Goal: Information Seeking & Learning: Check status

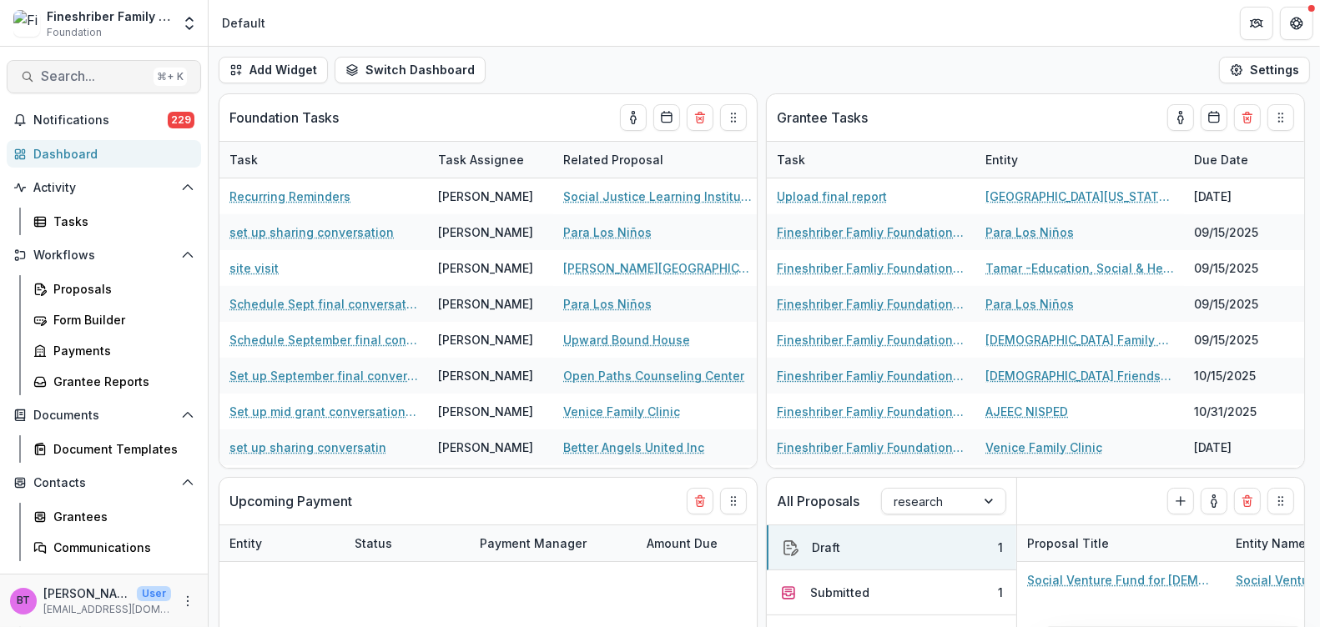
click at [84, 77] on span "Search..." at bounding box center [94, 76] width 106 height 16
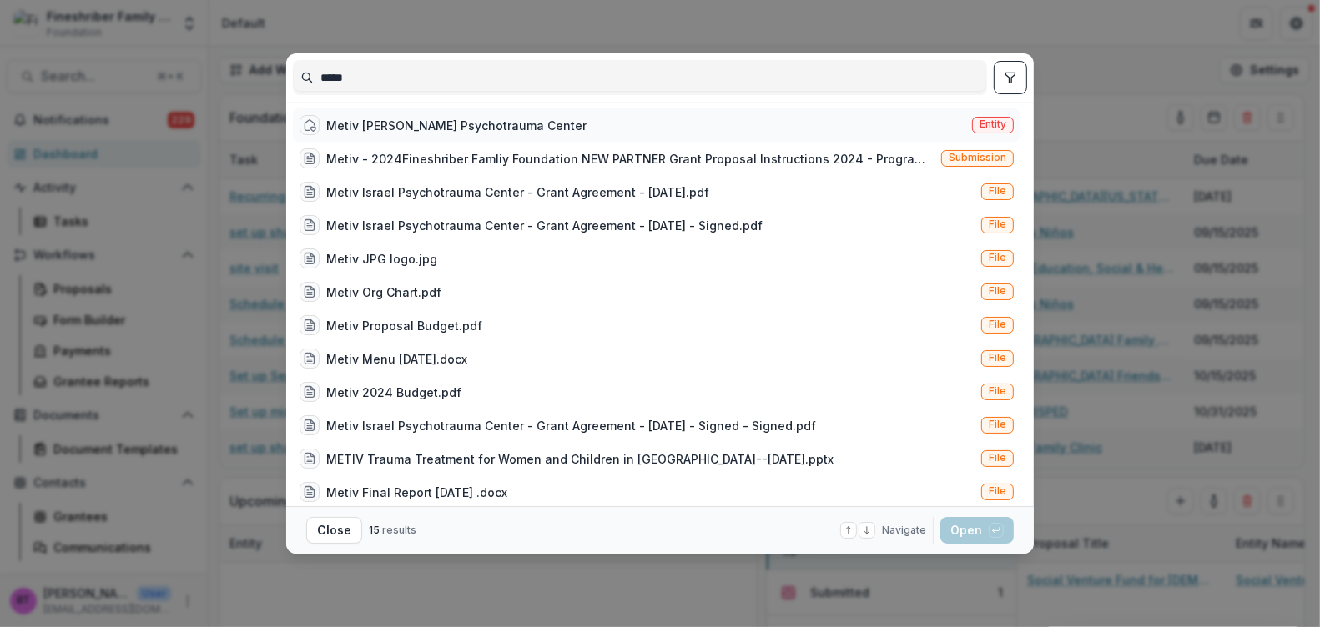
type input "*****"
click at [985, 121] on span "Entity" at bounding box center [992, 124] width 27 height 12
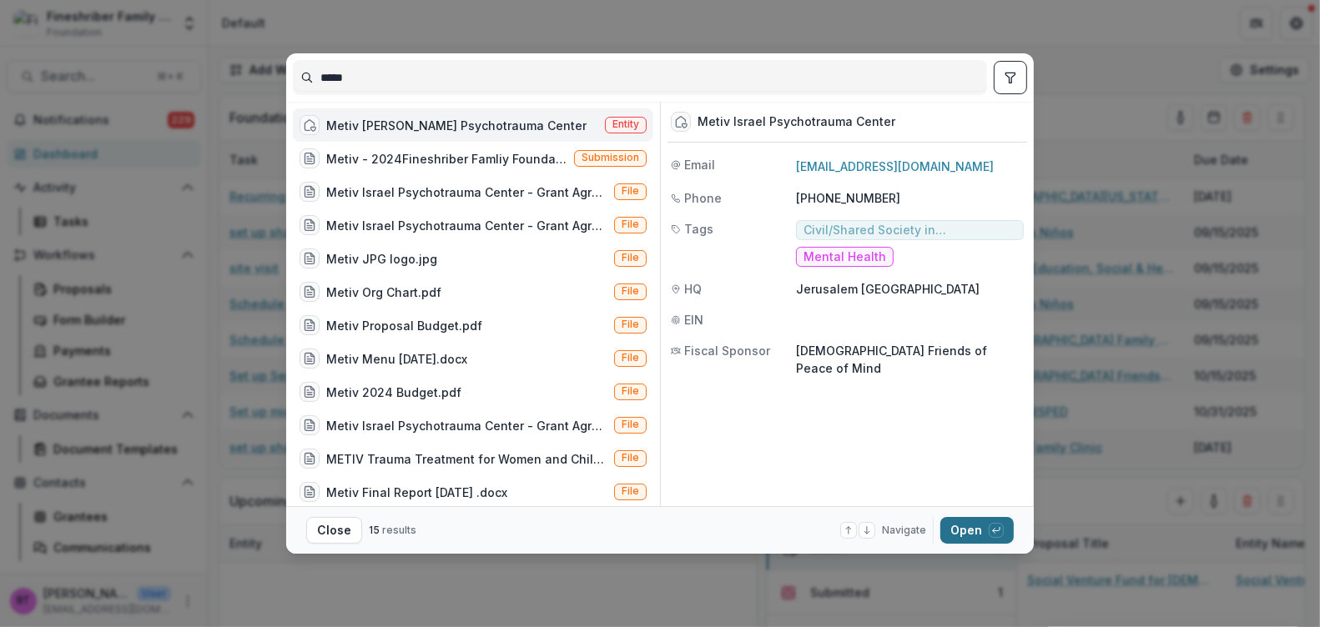
click at [964, 532] on button "Open with enter key" at bounding box center [976, 530] width 73 height 27
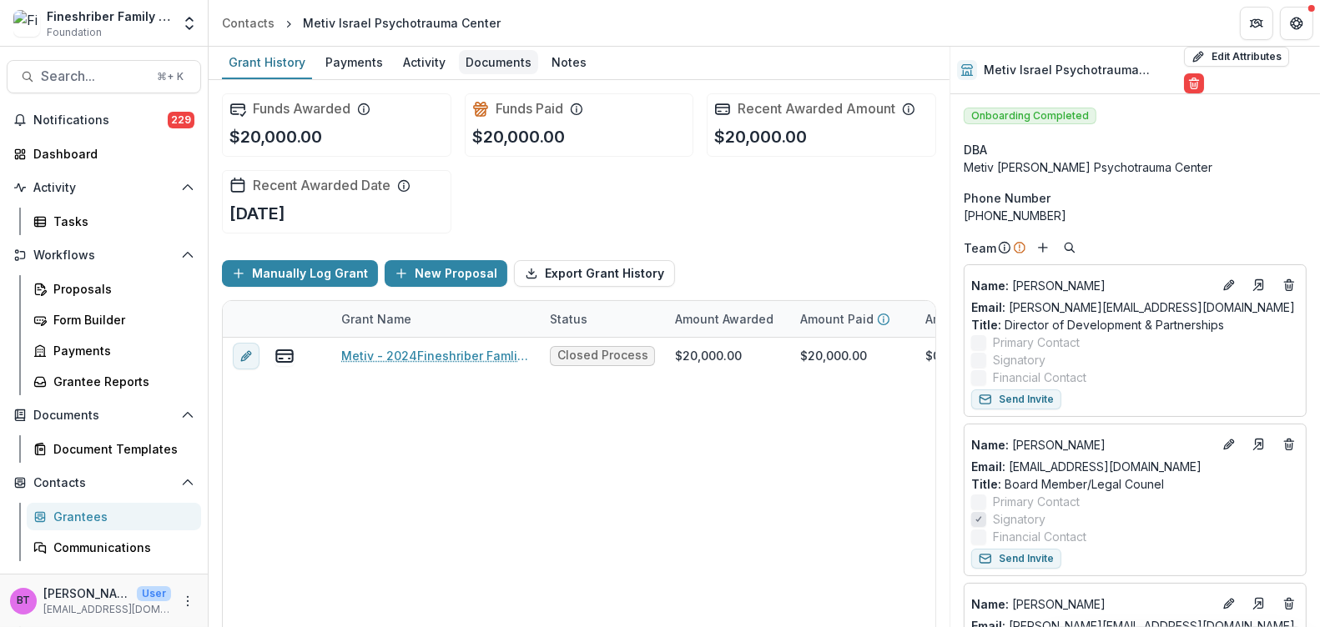
click at [506, 62] on div "Documents" at bounding box center [498, 62] width 79 height 24
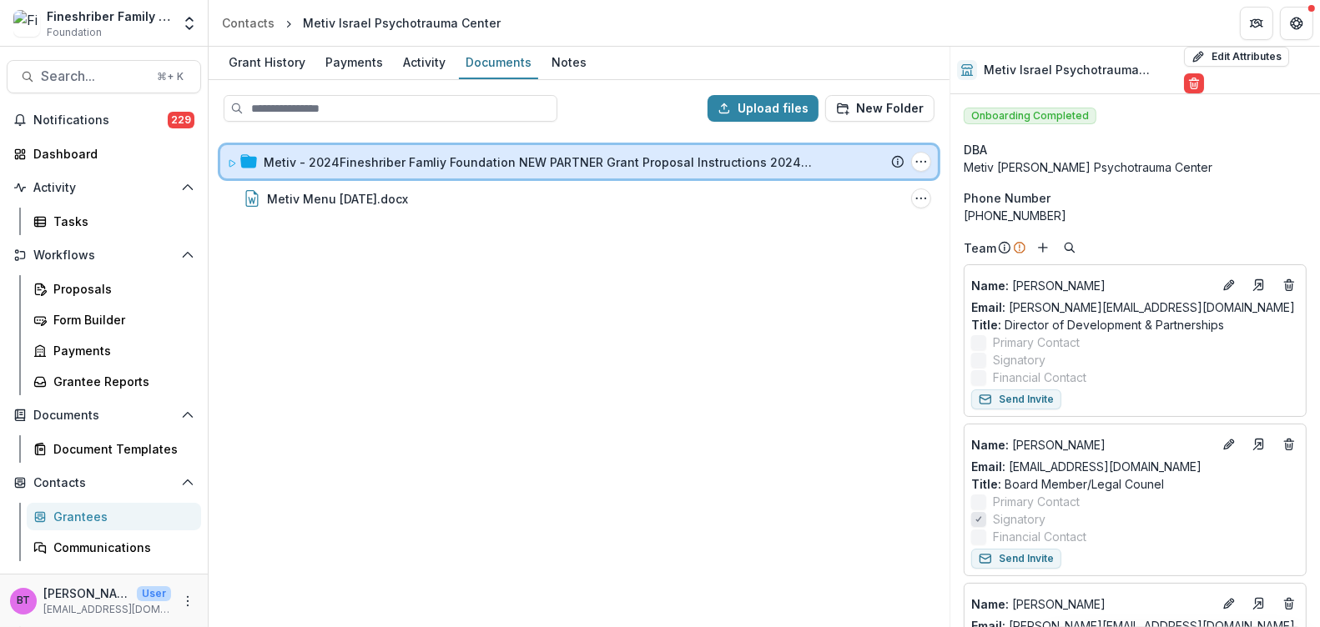
click at [232, 159] on icon at bounding box center [232, 164] width 10 height 10
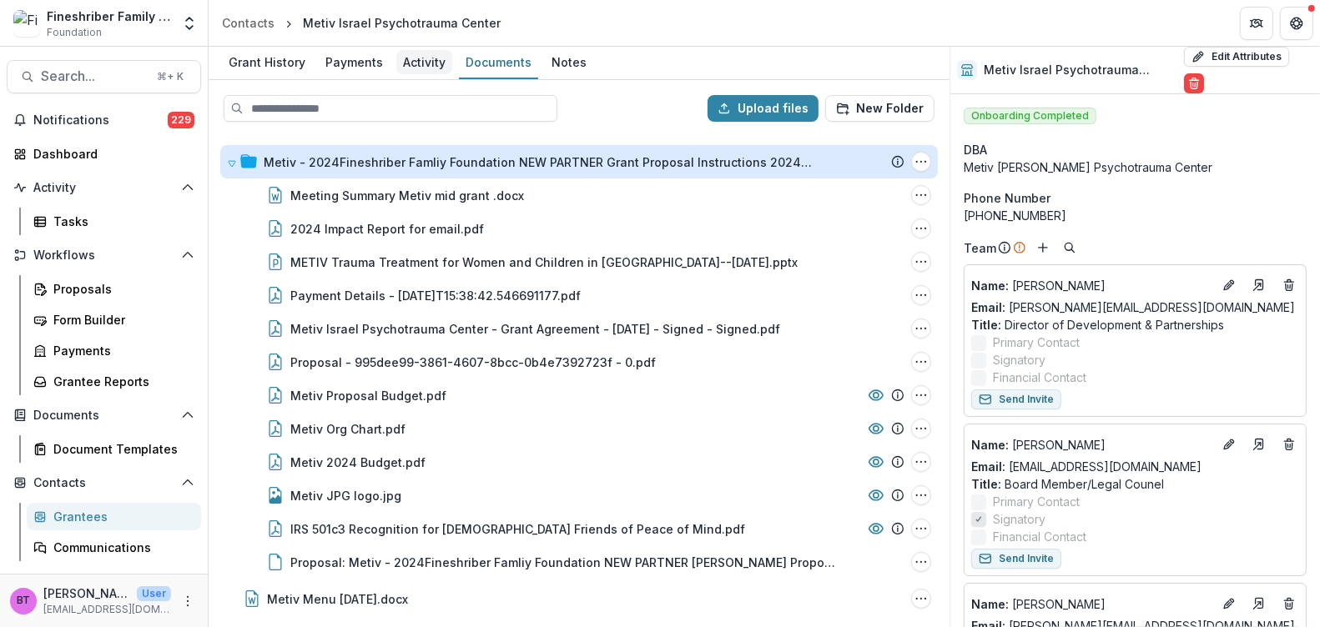
click at [418, 58] on div "Activity" at bounding box center [424, 62] width 56 height 24
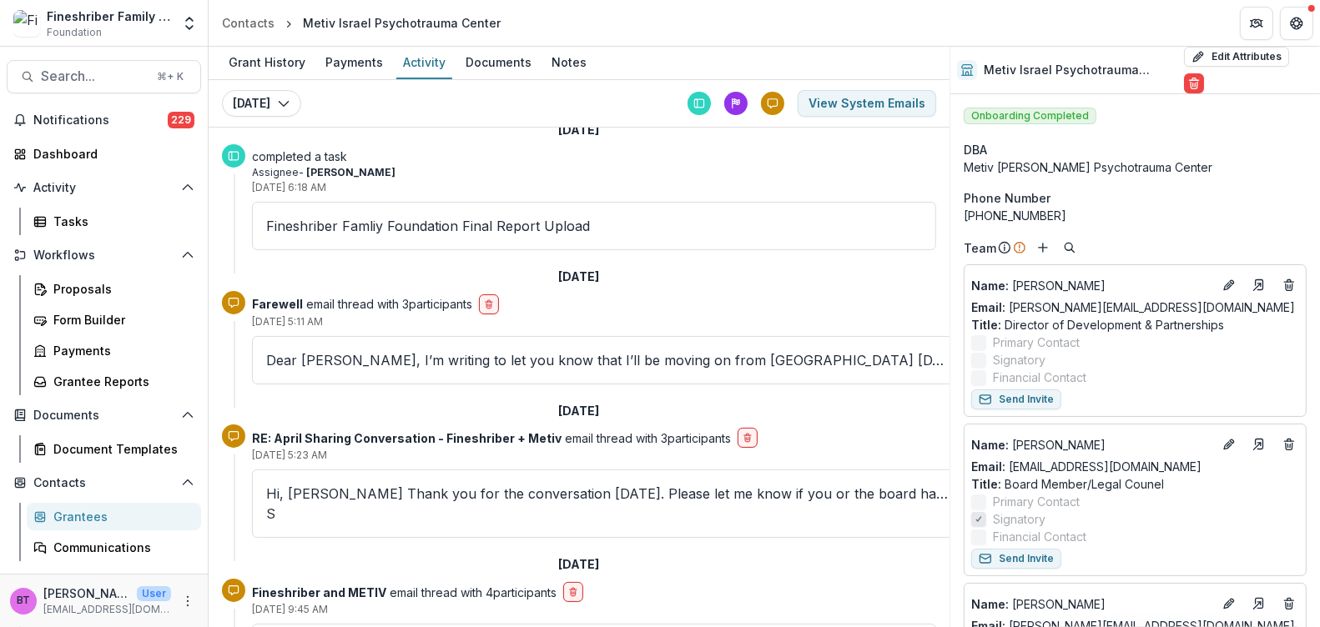
scroll to position [19, 0]
click at [491, 359] on p "Dear Beth, I’m writing to let you know that I’ll be moving on from Metiv today.…" at bounding box center [609, 359] width 686 height 20
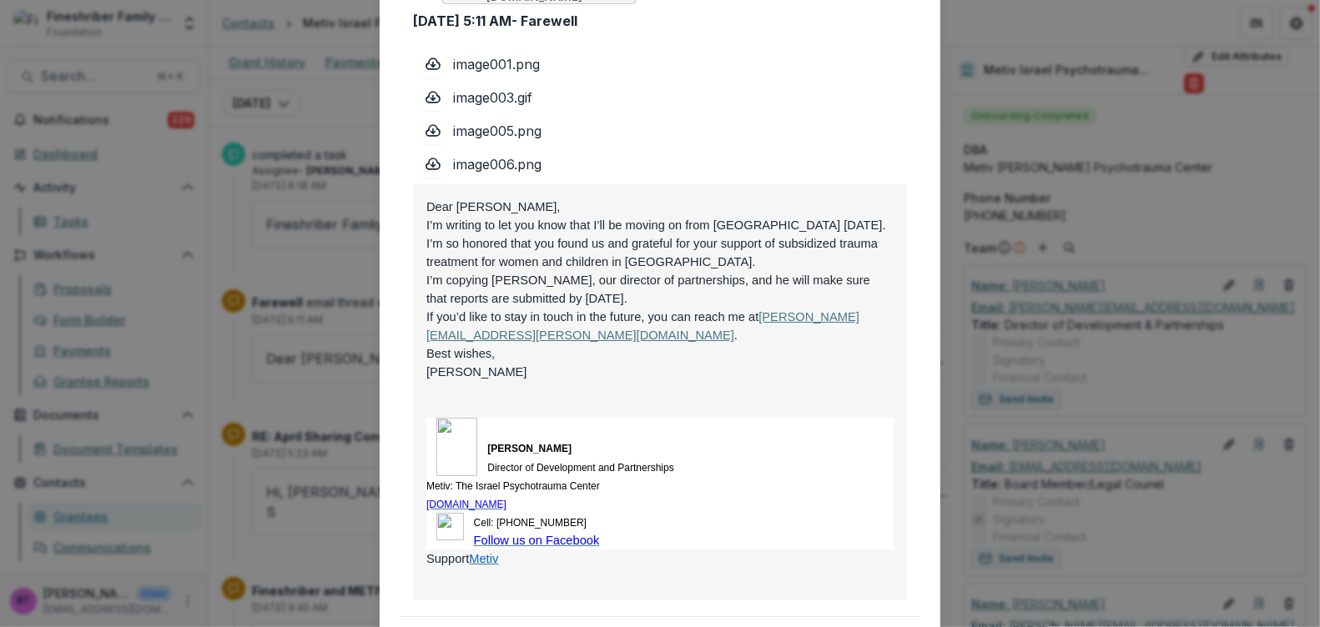
scroll to position [0, 0]
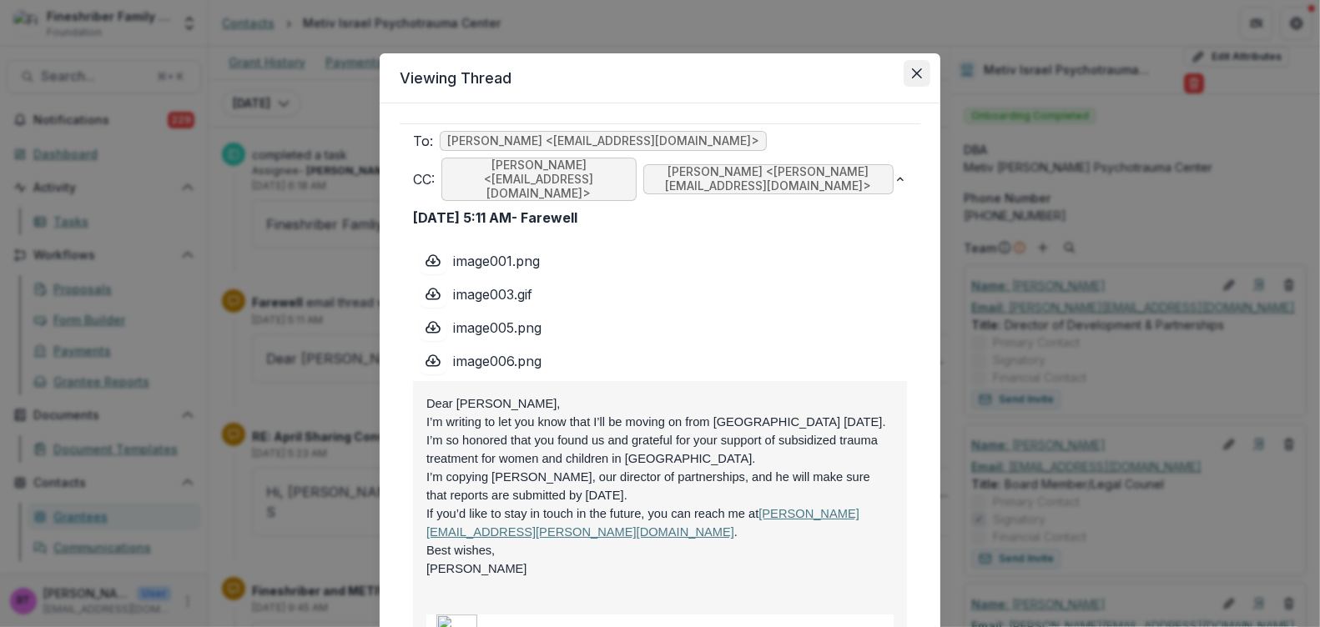
click at [913, 69] on icon "Close" at bounding box center [917, 73] width 10 height 10
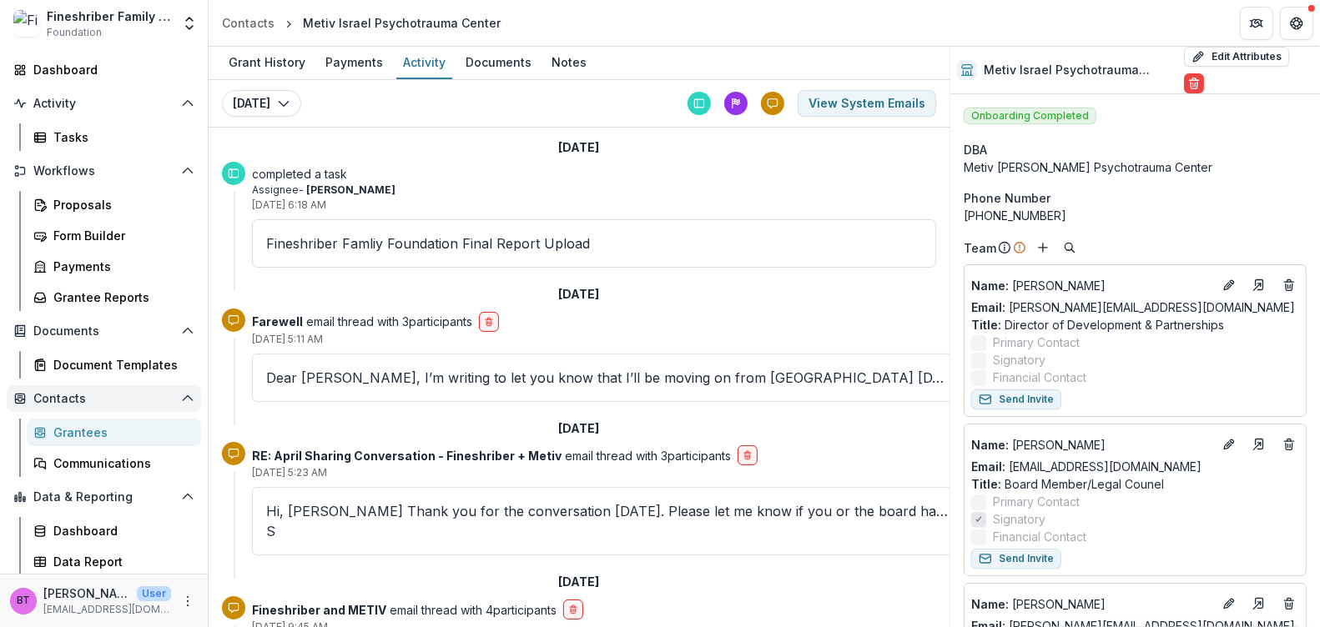
scroll to position [64, 0]
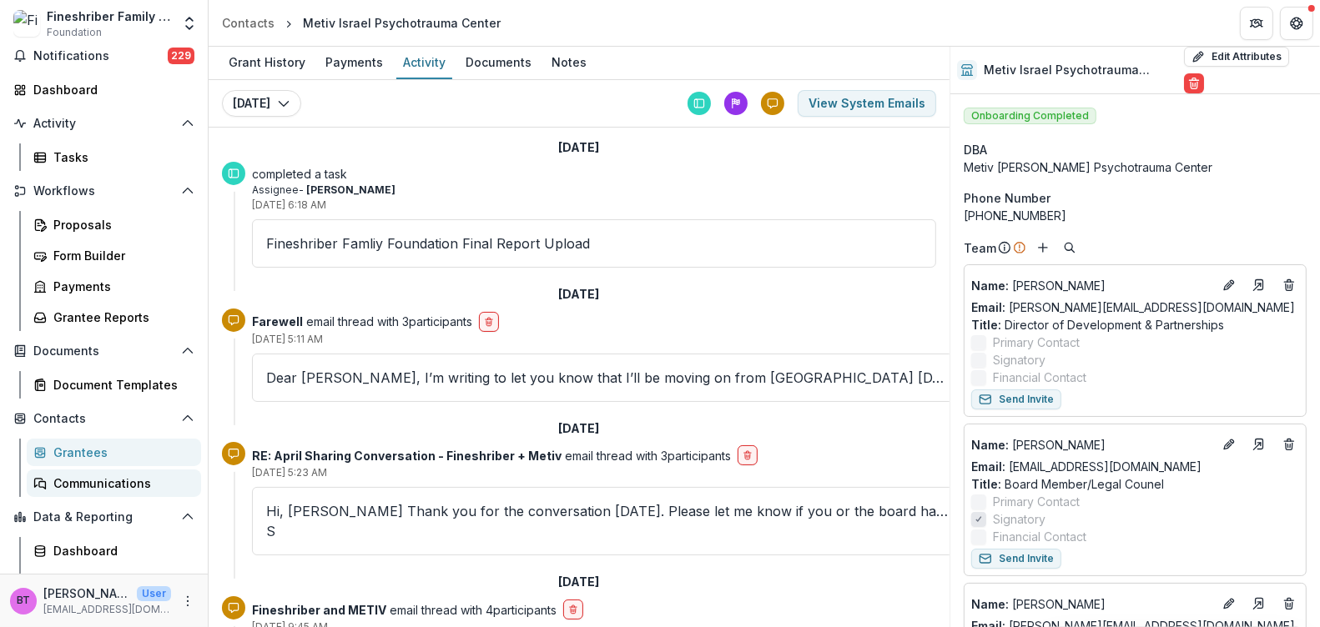
click at [118, 477] on div "Communications" at bounding box center [120, 484] width 134 height 18
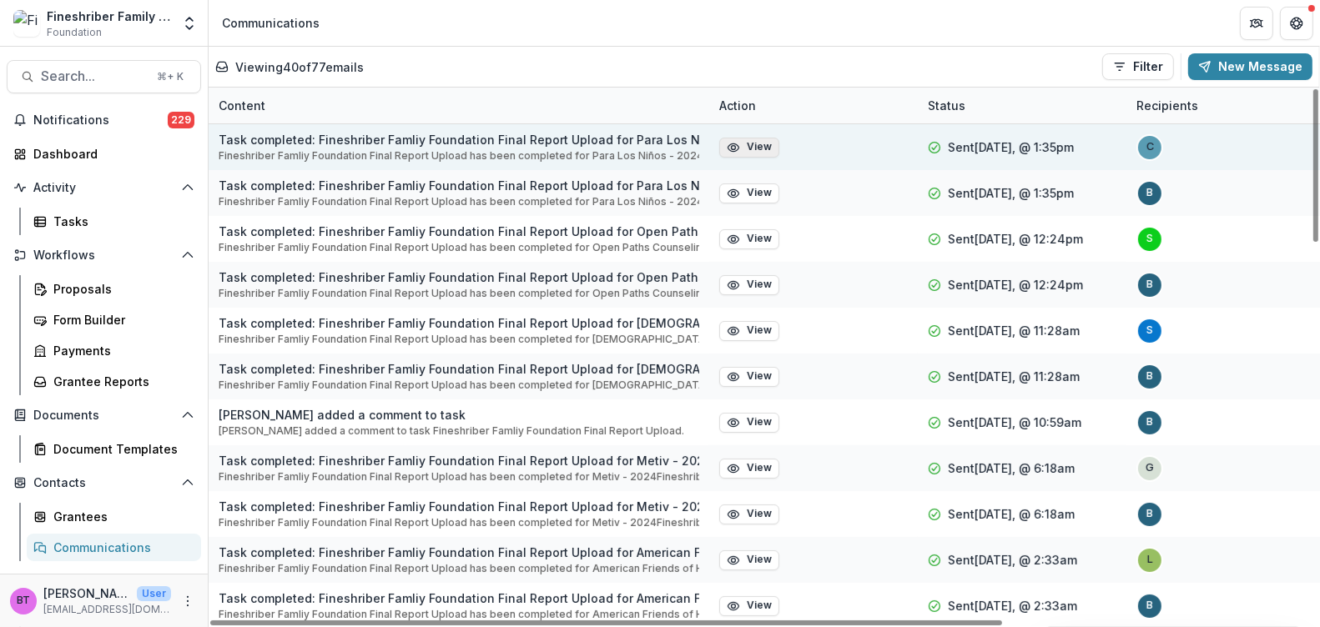
click at [754, 146] on button "View" at bounding box center [749, 148] width 60 height 20
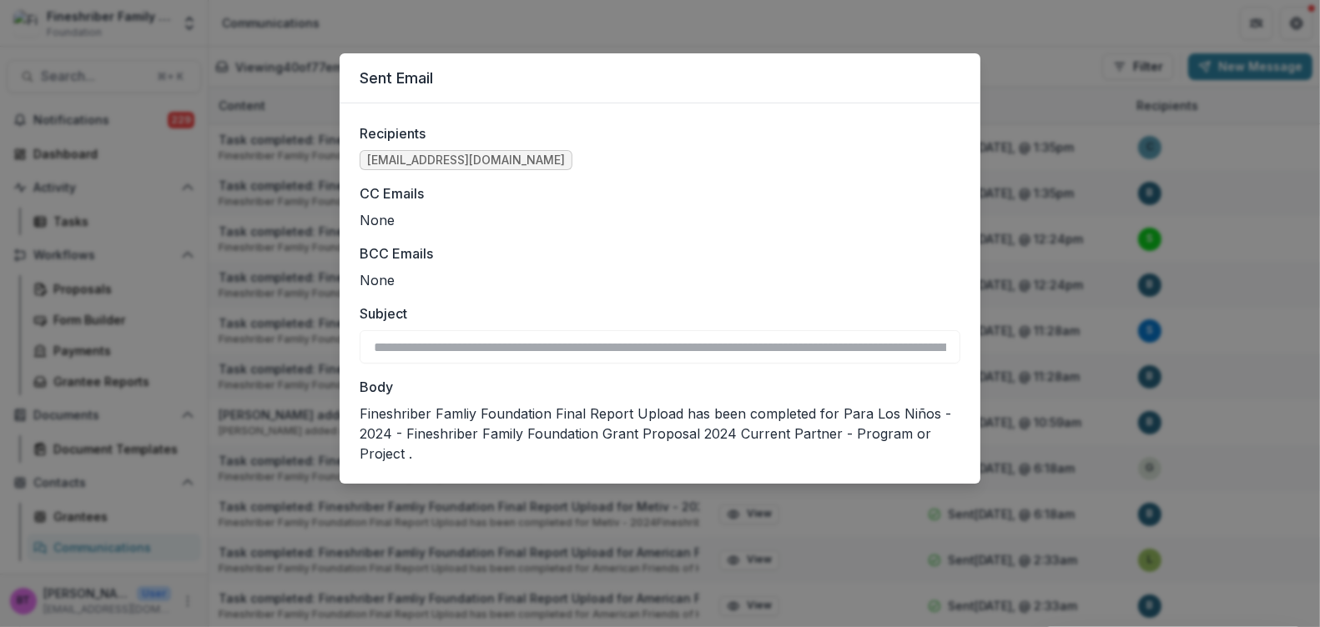
click at [1034, 43] on div "**********" at bounding box center [660, 313] width 1320 height 627
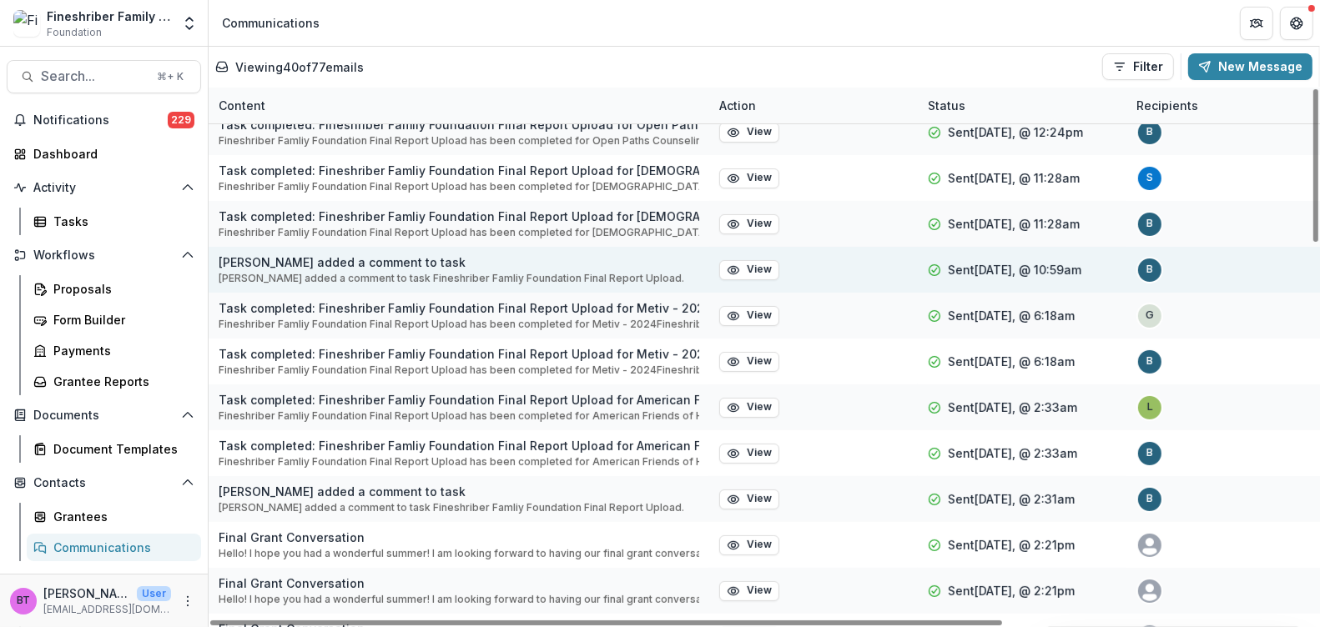
scroll to position [156, 0]
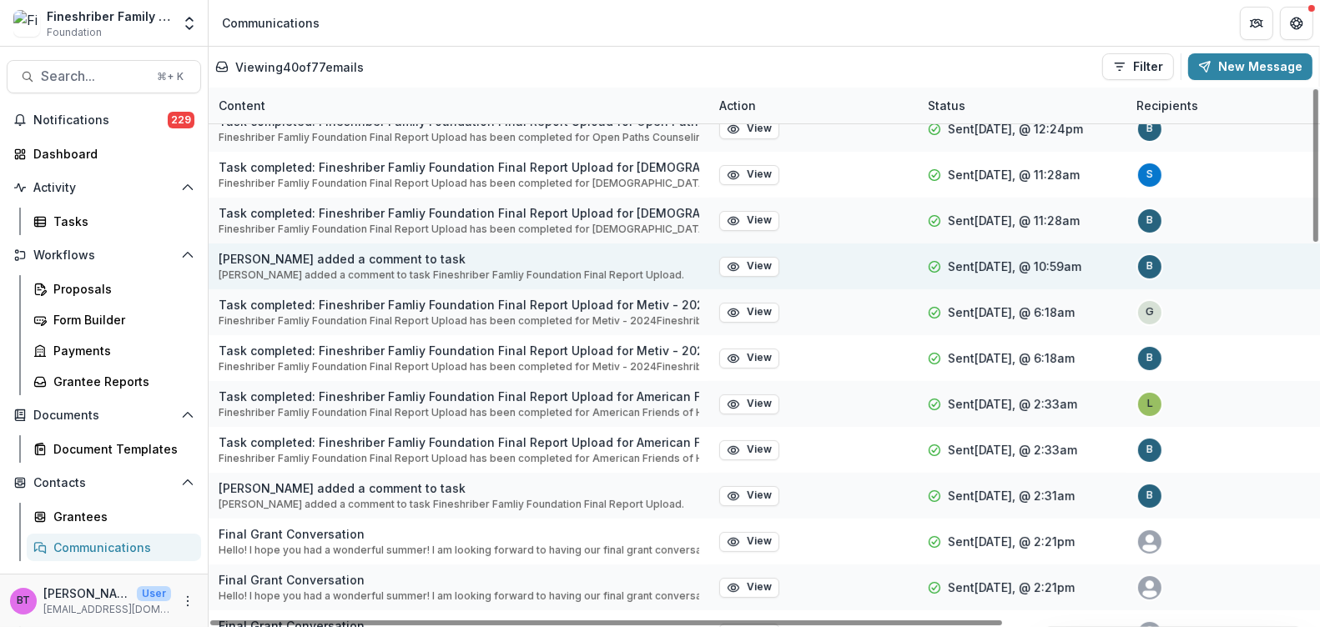
click at [344, 259] on p "[PERSON_NAME] added a comment to task" at bounding box center [451, 259] width 465 height 18
click at [757, 267] on button "View" at bounding box center [749, 267] width 60 height 20
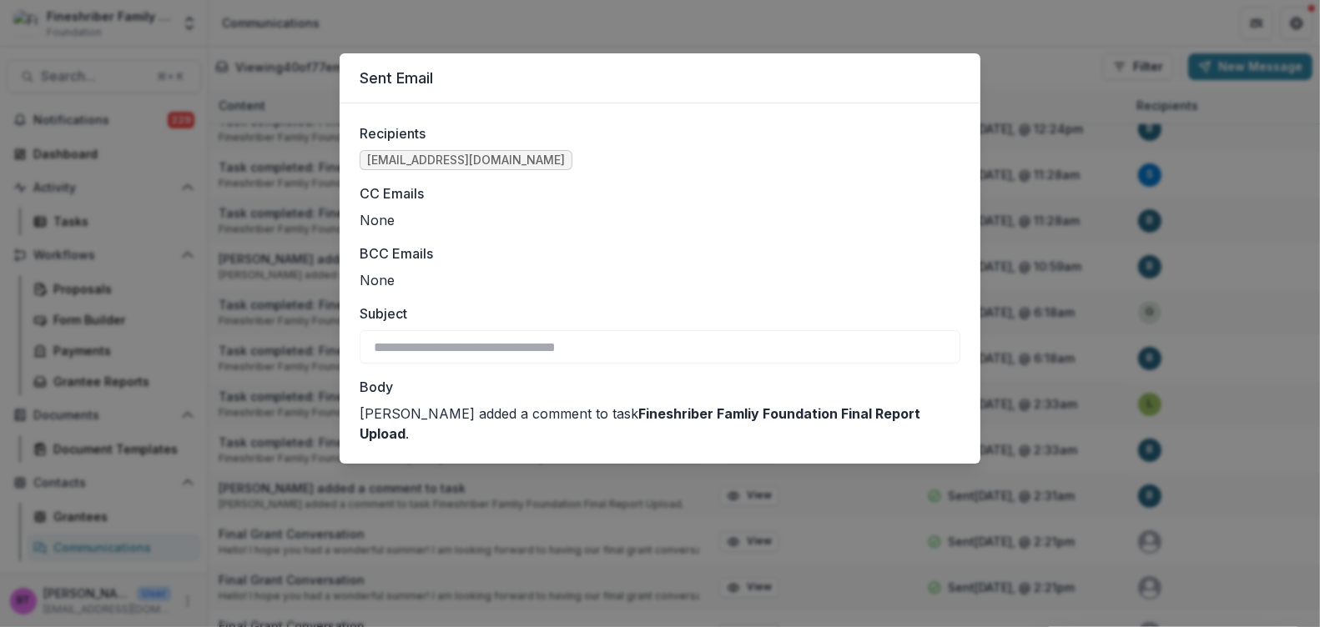
click at [690, 415] on strong "Fineshriber Famliy Foundation Final Report Upload" at bounding box center [640, 423] width 561 height 37
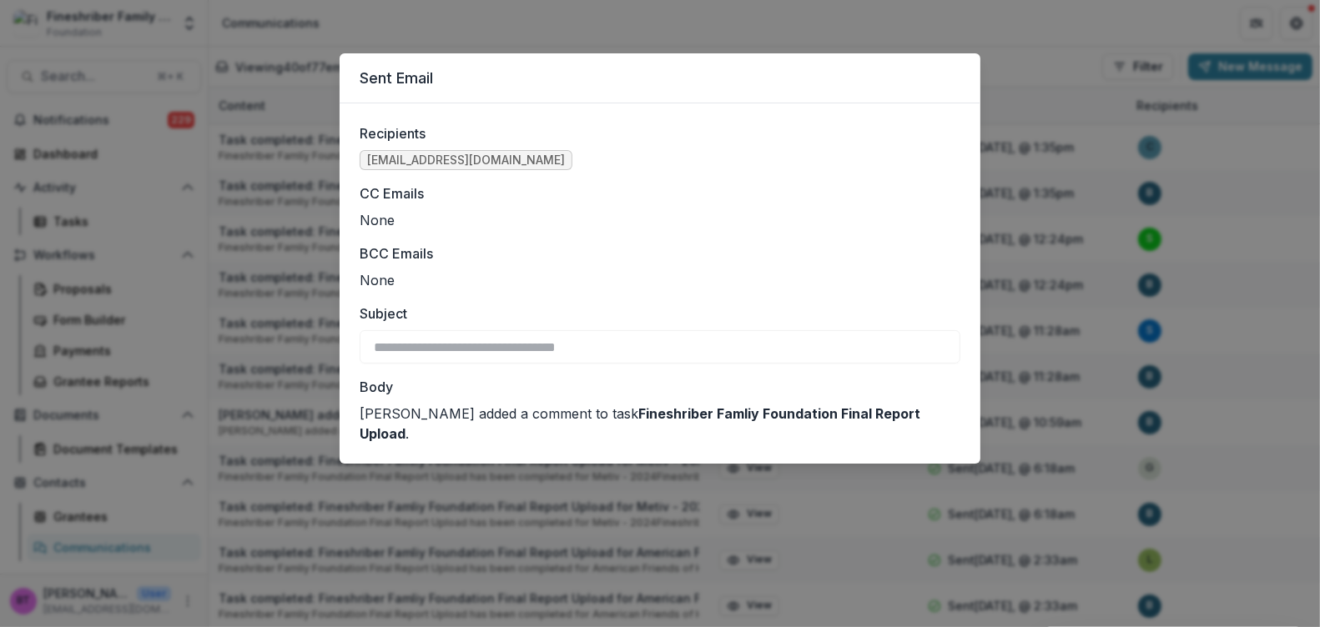
click at [531, 34] on div "**********" at bounding box center [660, 313] width 1320 height 627
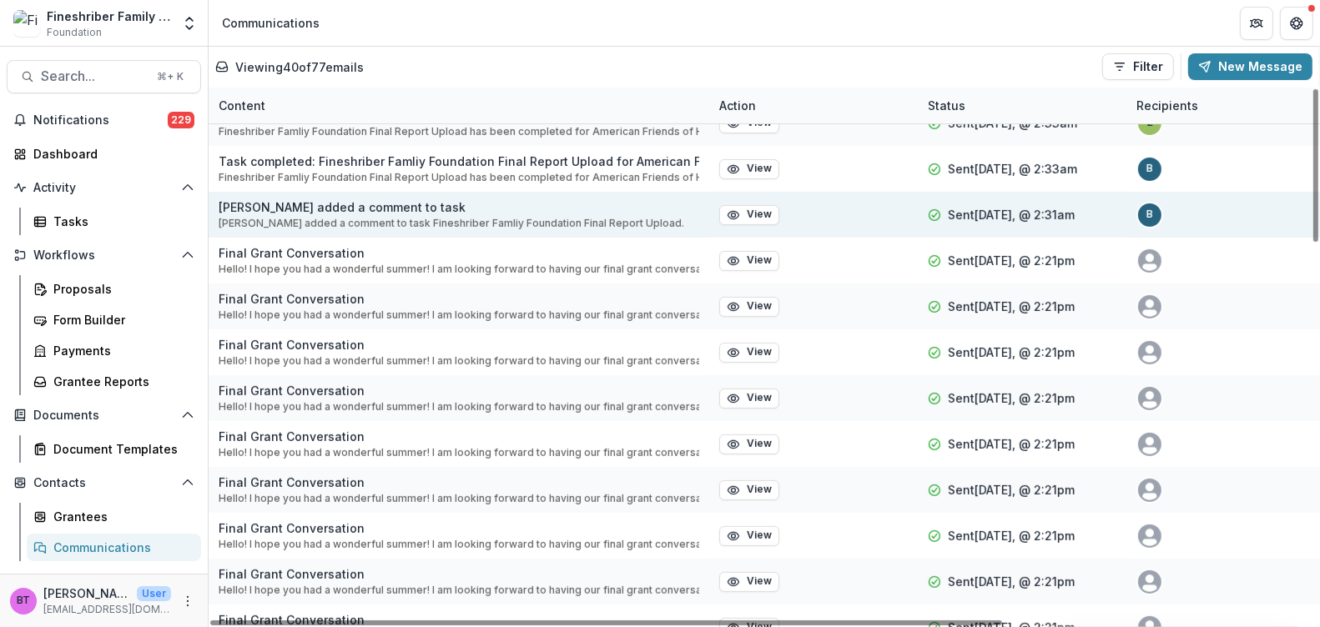
scroll to position [442, 0]
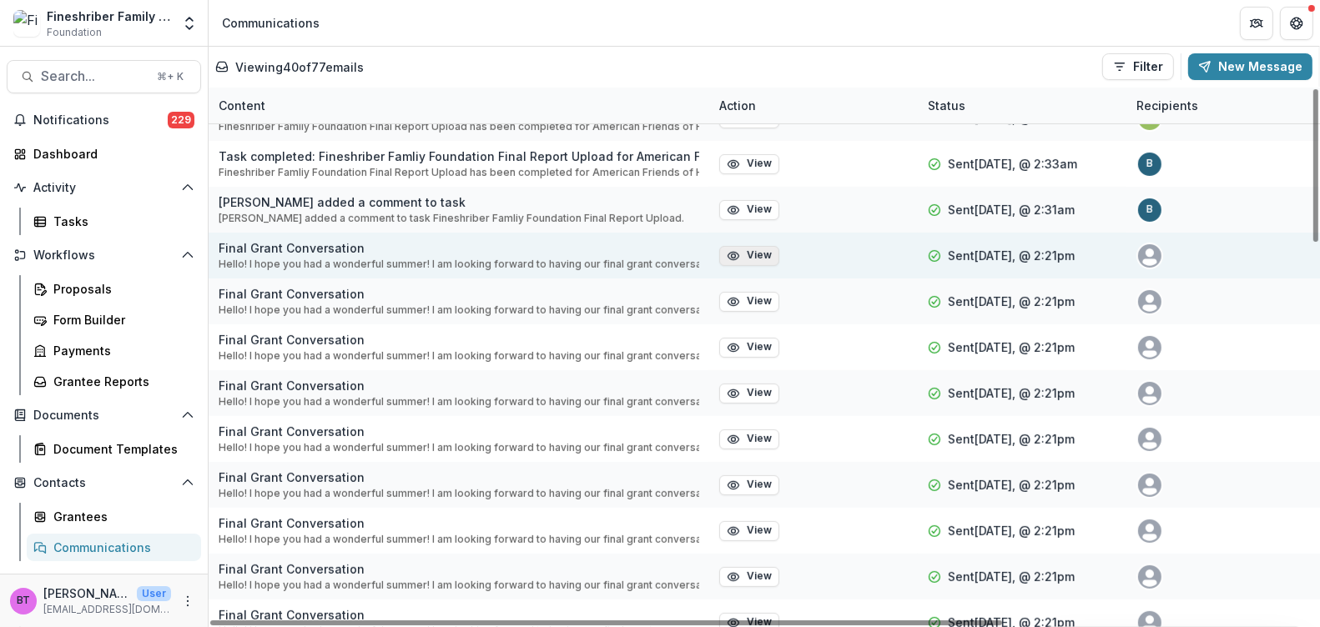
click at [760, 257] on button "View" at bounding box center [749, 256] width 60 height 20
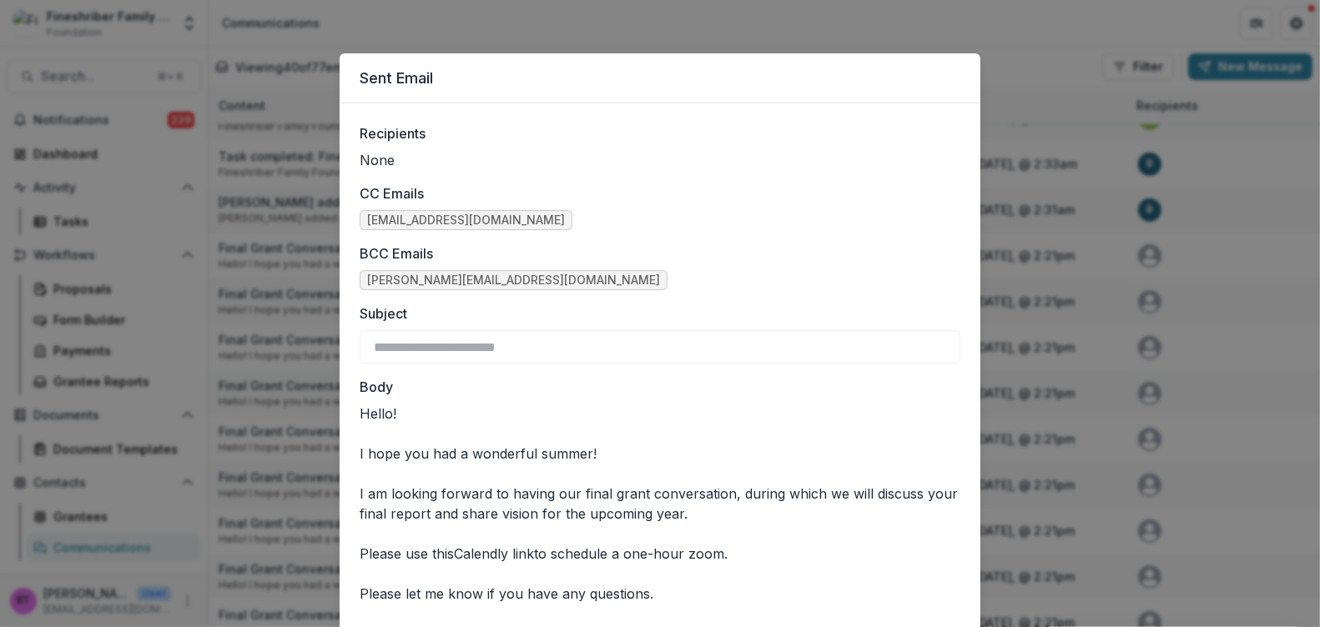
click at [562, 19] on div "**********" at bounding box center [660, 313] width 1320 height 627
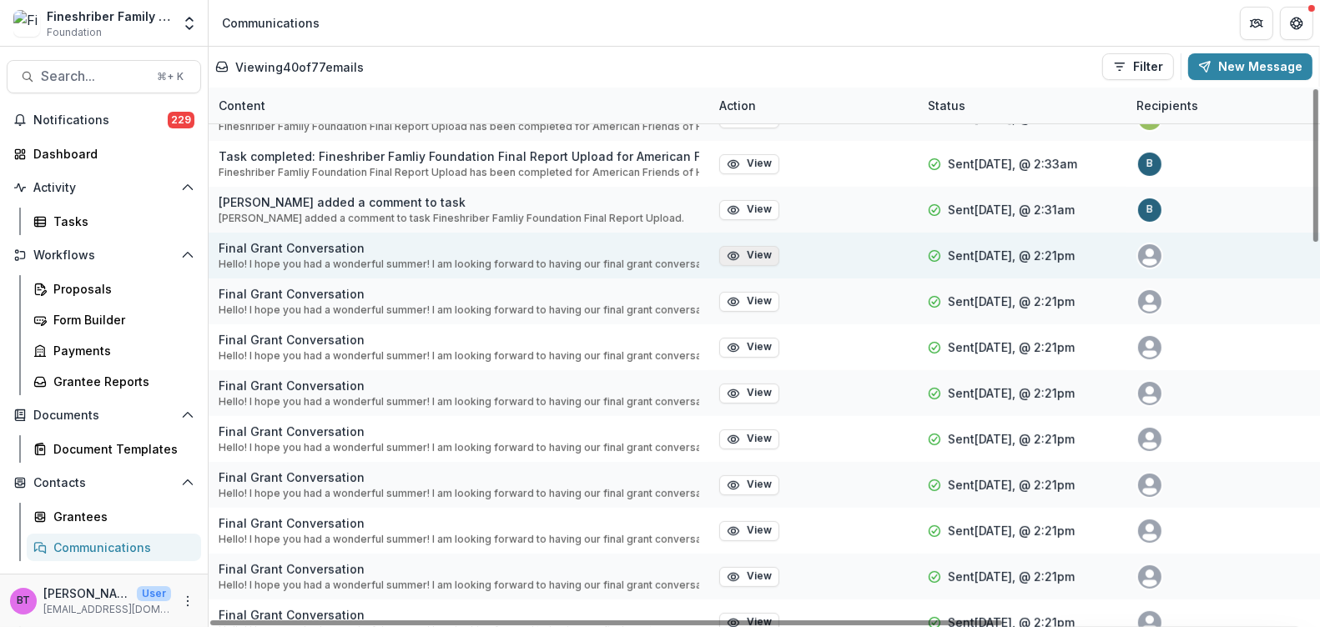
click at [756, 259] on button "View" at bounding box center [749, 256] width 60 height 20
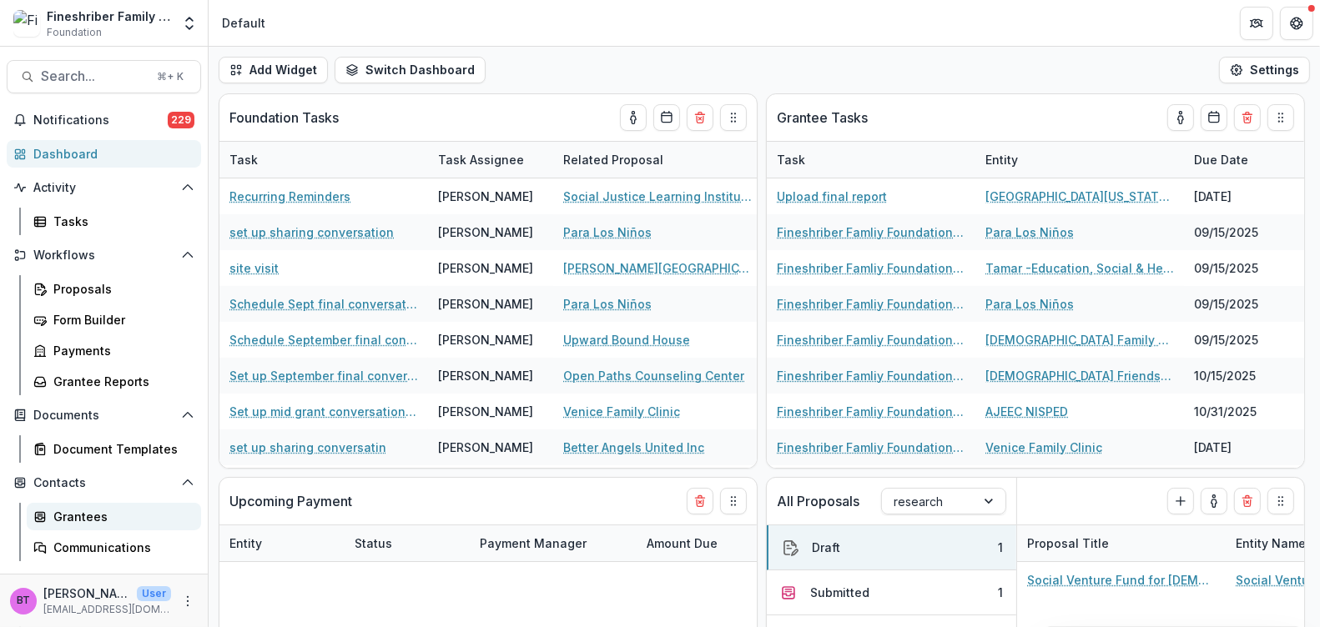
click at [112, 516] on div "Grantees" at bounding box center [120, 517] width 134 height 18
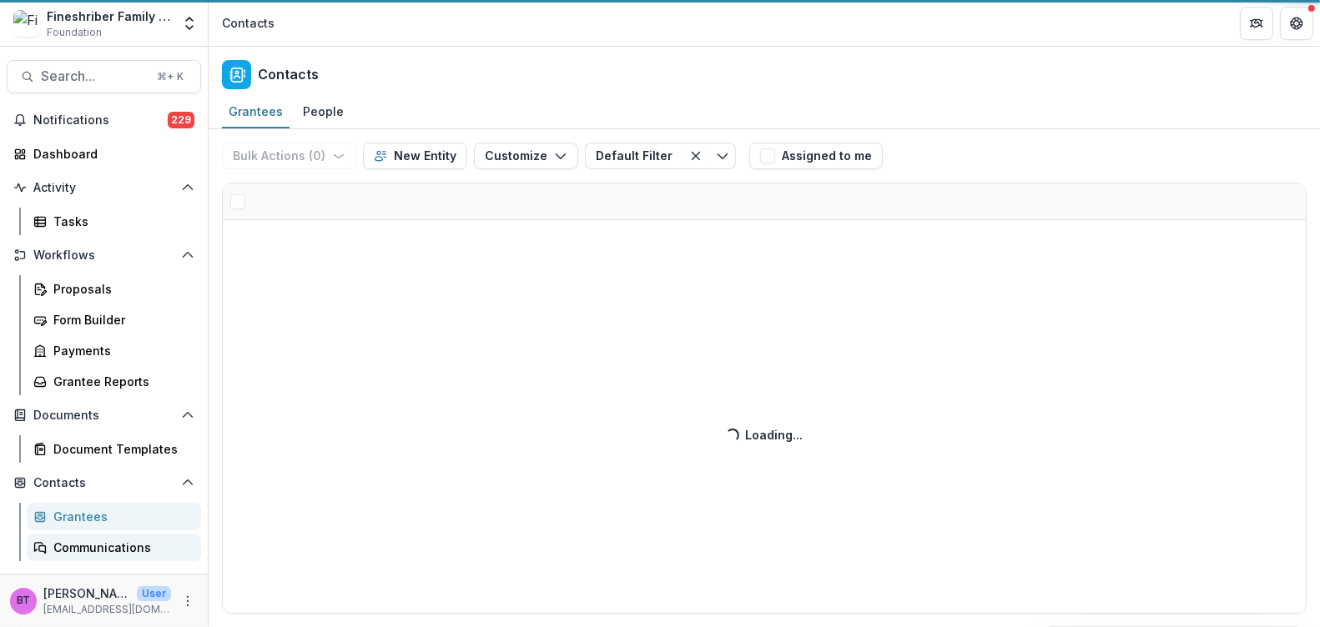
click at [111, 546] on div "Communications" at bounding box center [120, 548] width 134 height 18
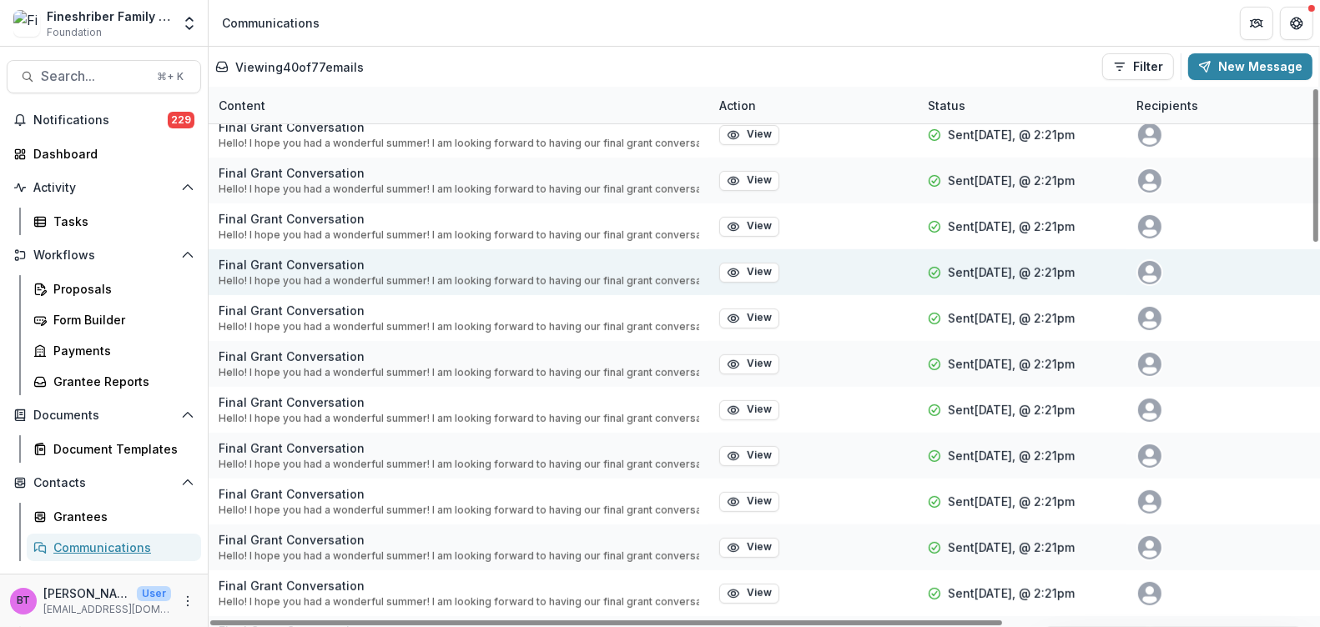
scroll to position [564, 0]
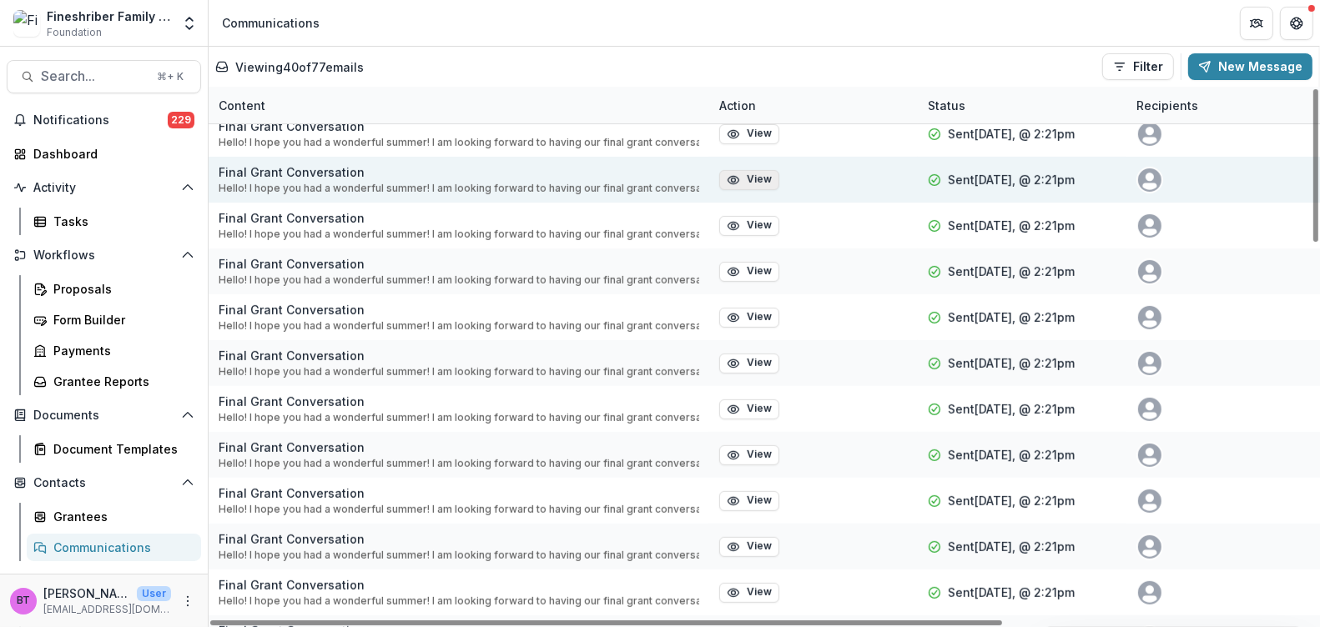
click at [755, 174] on button "View" at bounding box center [749, 180] width 60 height 20
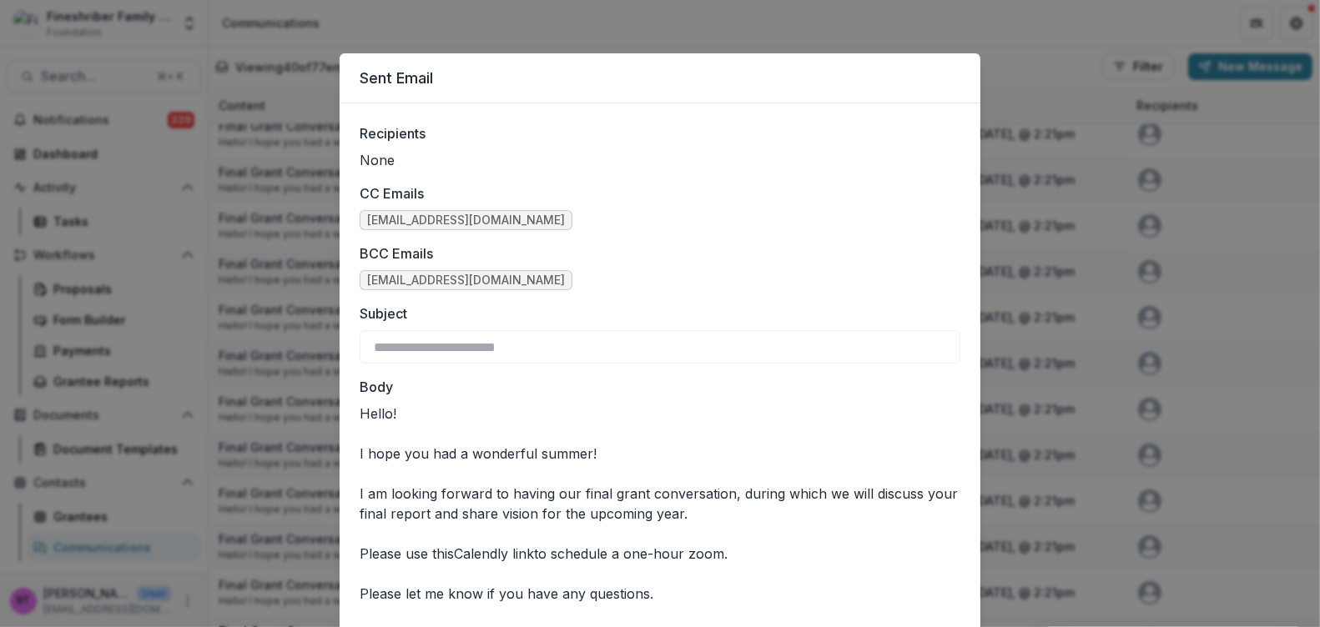
click at [1054, 18] on div "**********" at bounding box center [660, 313] width 1320 height 627
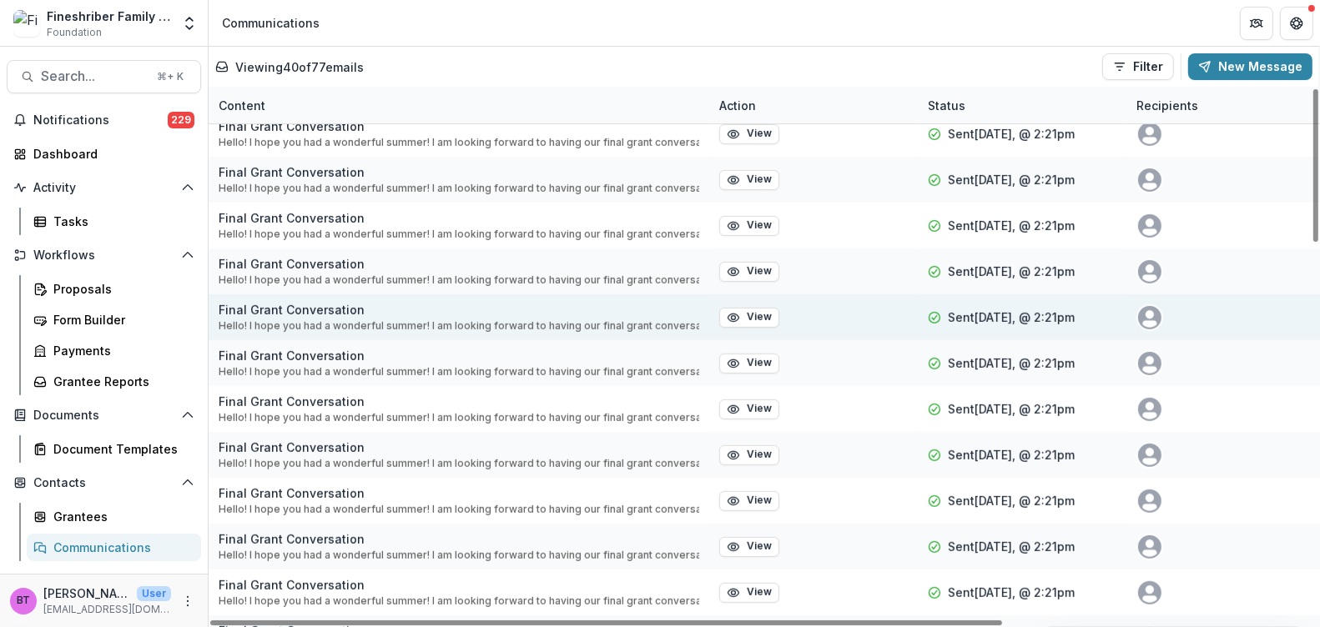
click at [326, 322] on p "Hello! I hope you had a wonderful summer! I am looking forward to having our fi…" at bounding box center [459, 326] width 481 height 15
click at [1148, 311] on icon "avatar" at bounding box center [1149, 314] width 8 height 8
click at [749, 314] on button "View" at bounding box center [749, 318] width 60 height 20
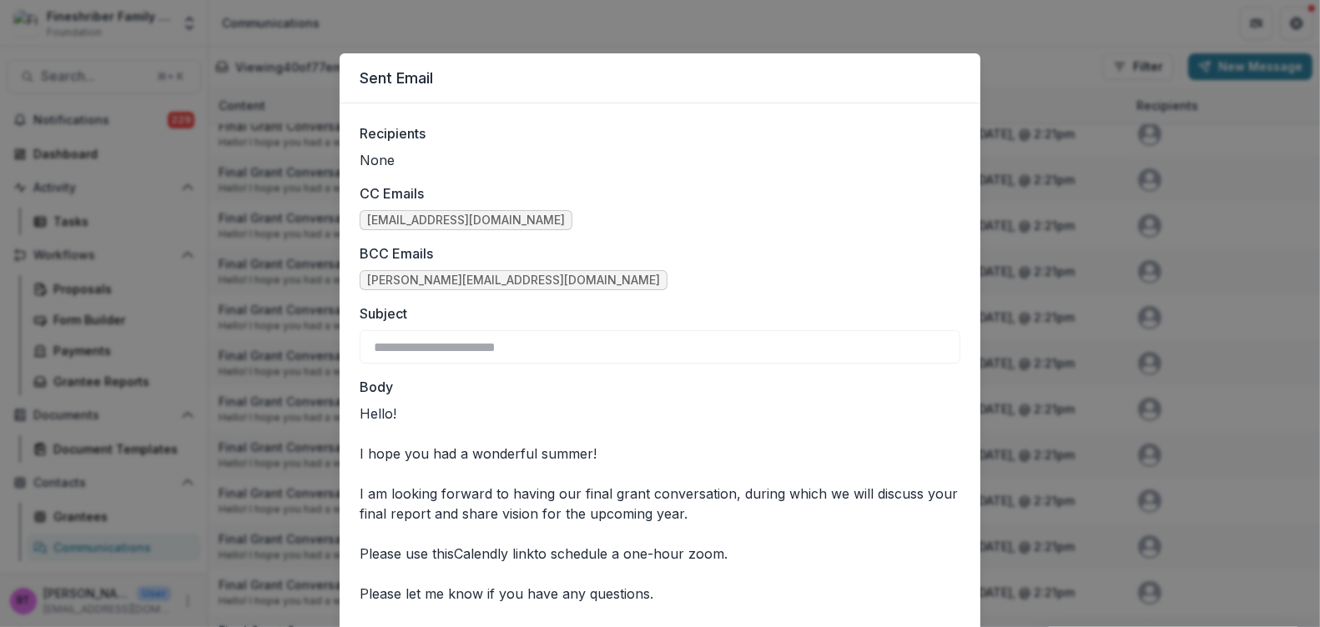
click at [984, 31] on div "**********" at bounding box center [660, 313] width 1320 height 627
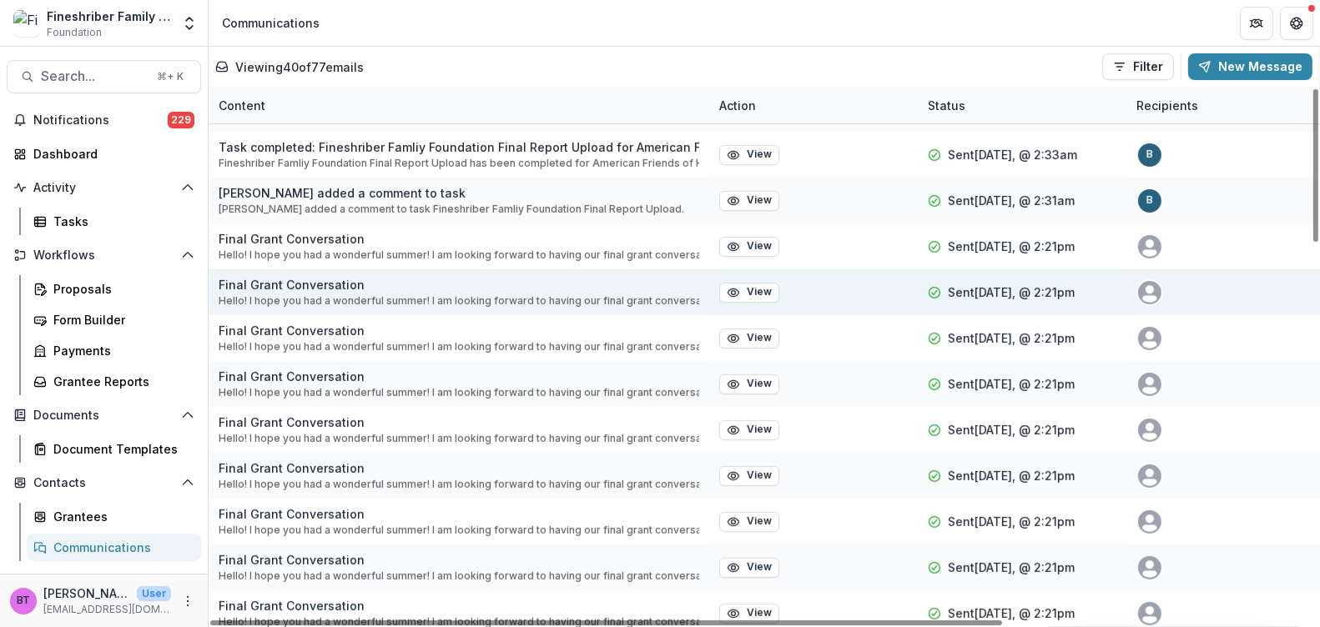
scroll to position [450, 0]
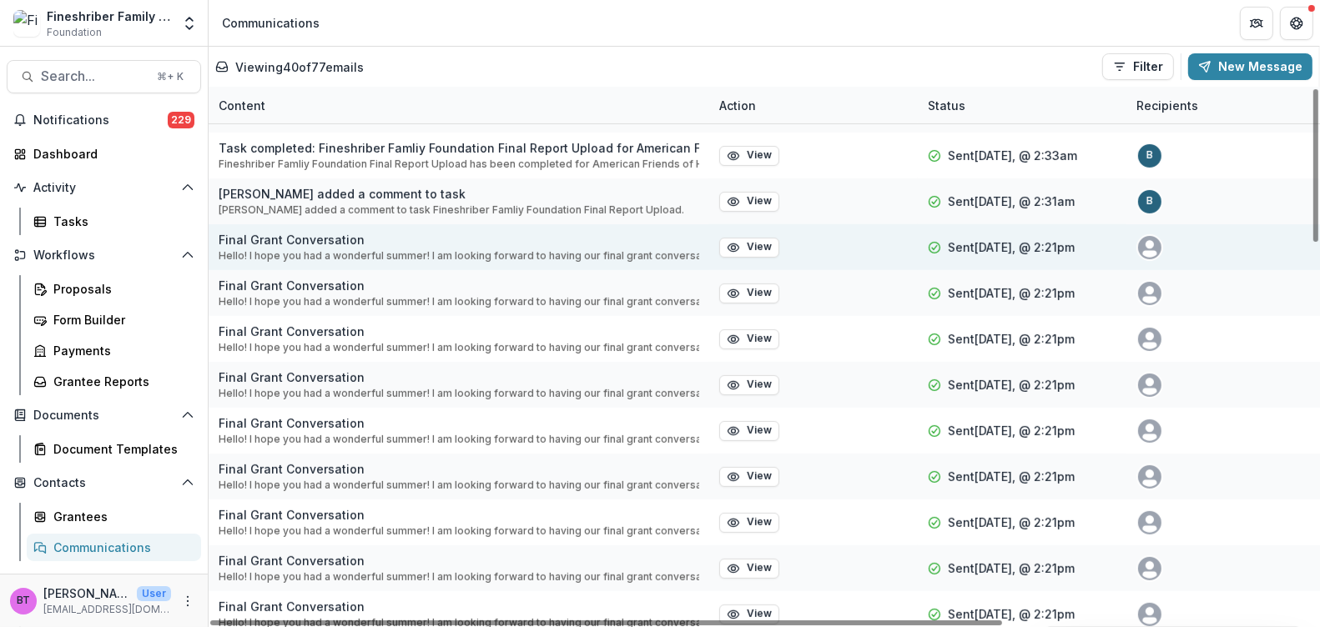
click at [313, 246] on p "Final Grant Conversation" at bounding box center [459, 240] width 481 height 18
click at [406, 251] on p "Hello! I hope you had a wonderful summer! I am looking forward to having our fi…" at bounding box center [459, 256] width 481 height 15
click at [756, 246] on button "View" at bounding box center [749, 248] width 60 height 20
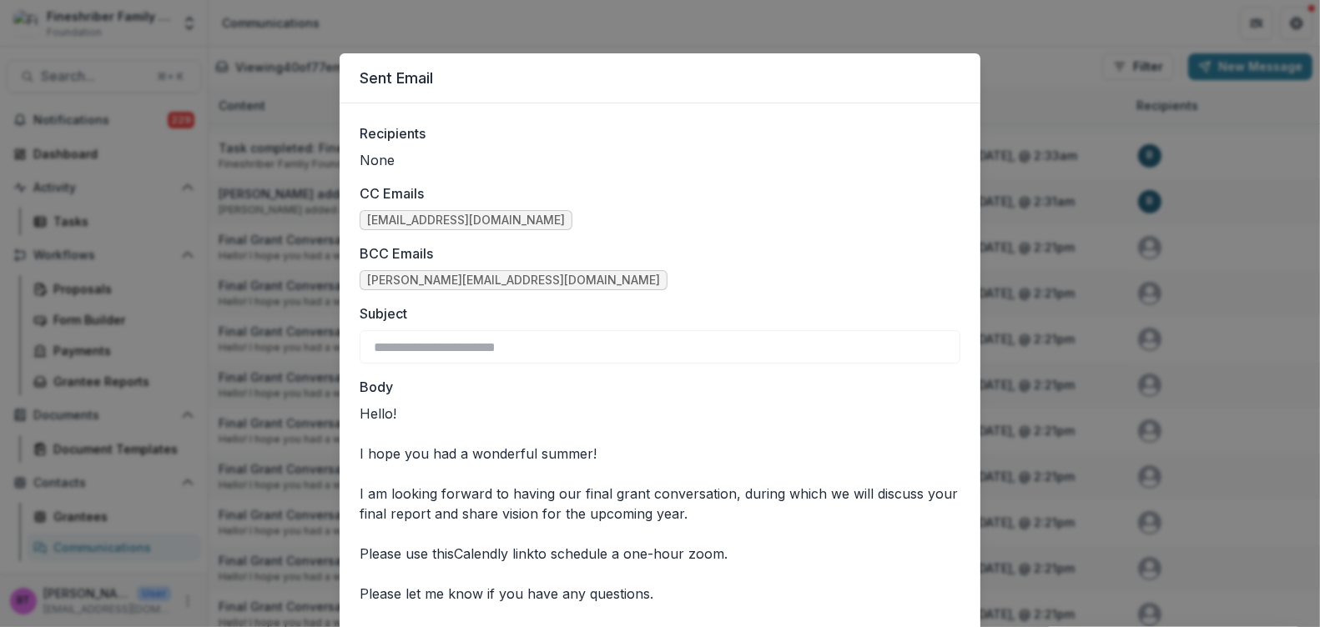
click at [814, 29] on div "**********" at bounding box center [660, 313] width 1320 height 627
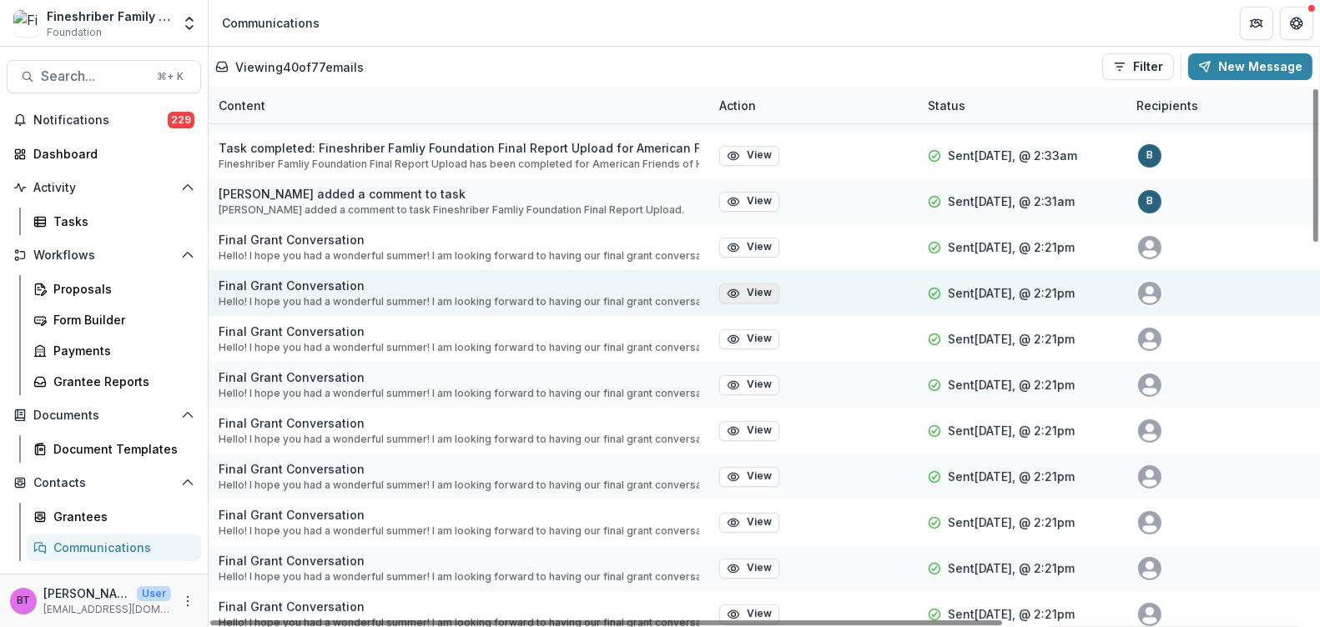
click at [747, 299] on button "View" at bounding box center [749, 294] width 60 height 20
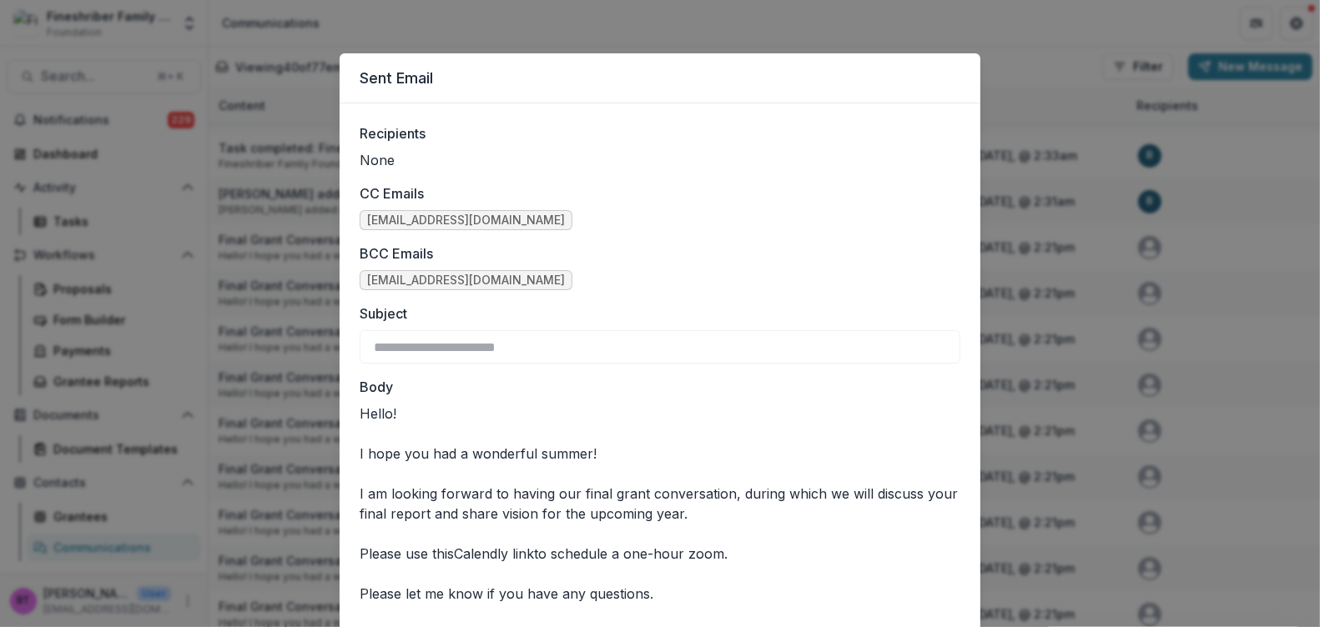
click at [1019, 130] on div "**********" at bounding box center [660, 313] width 1320 height 627
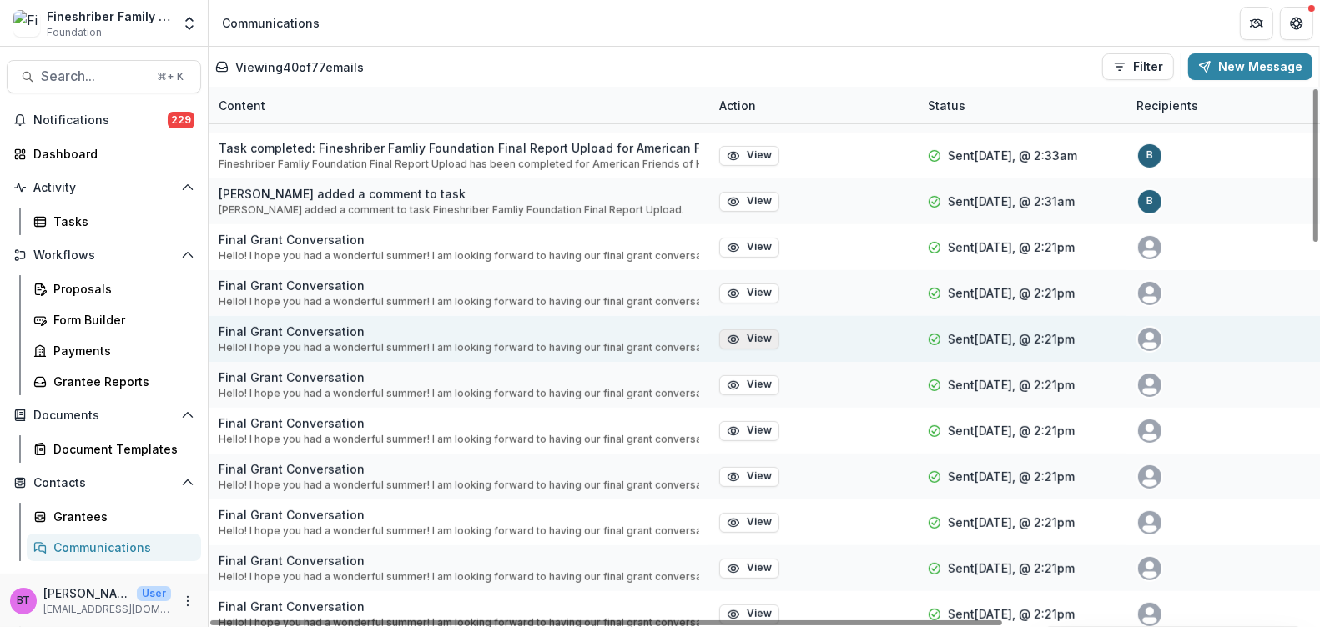
click at [740, 336] on button "View" at bounding box center [749, 340] width 60 height 20
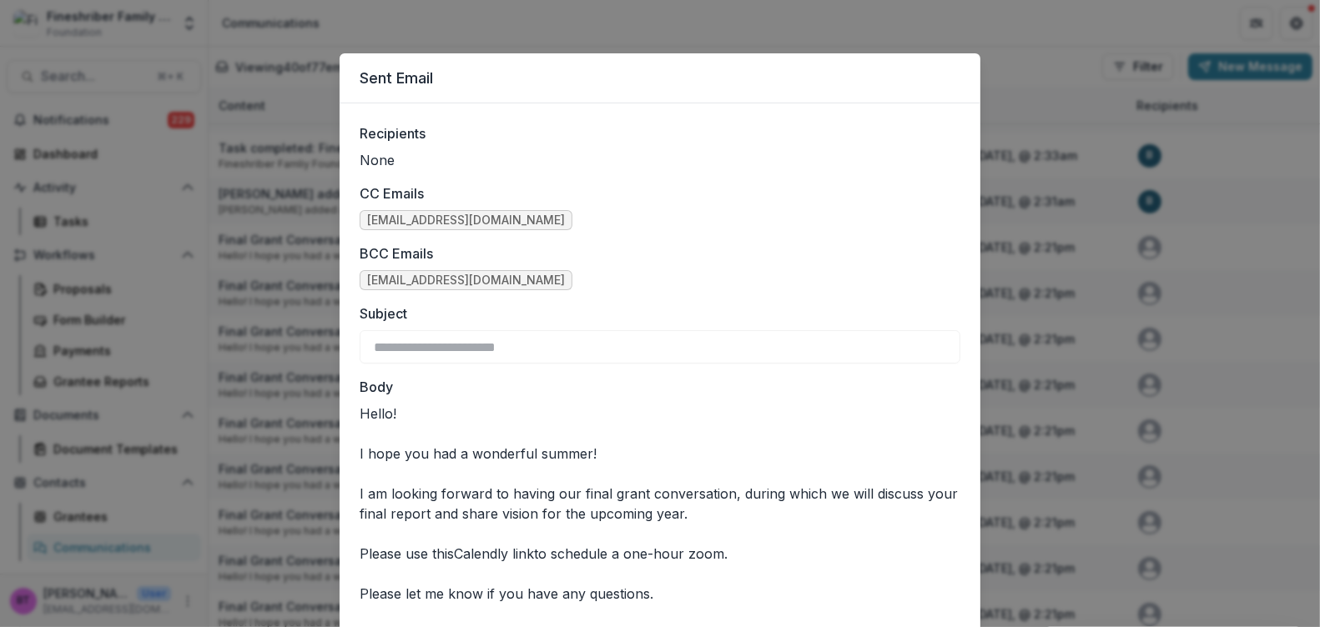
click at [1053, 100] on div "**********" at bounding box center [660, 313] width 1320 height 627
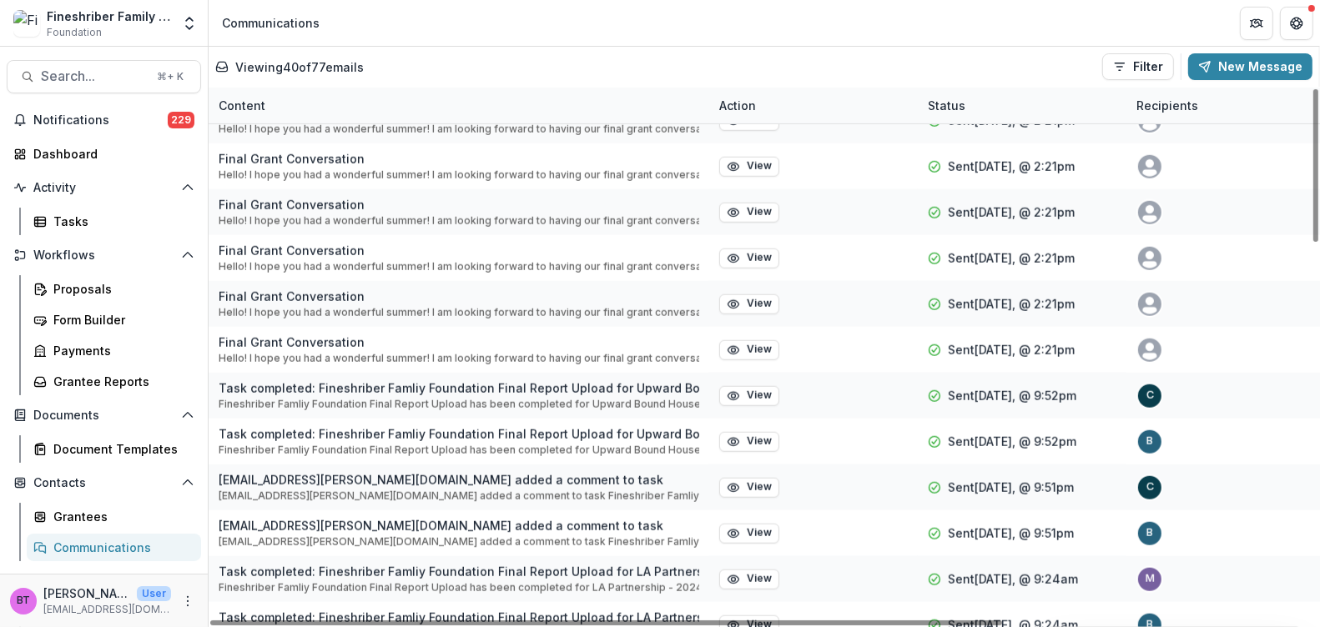
scroll to position [1318, 0]
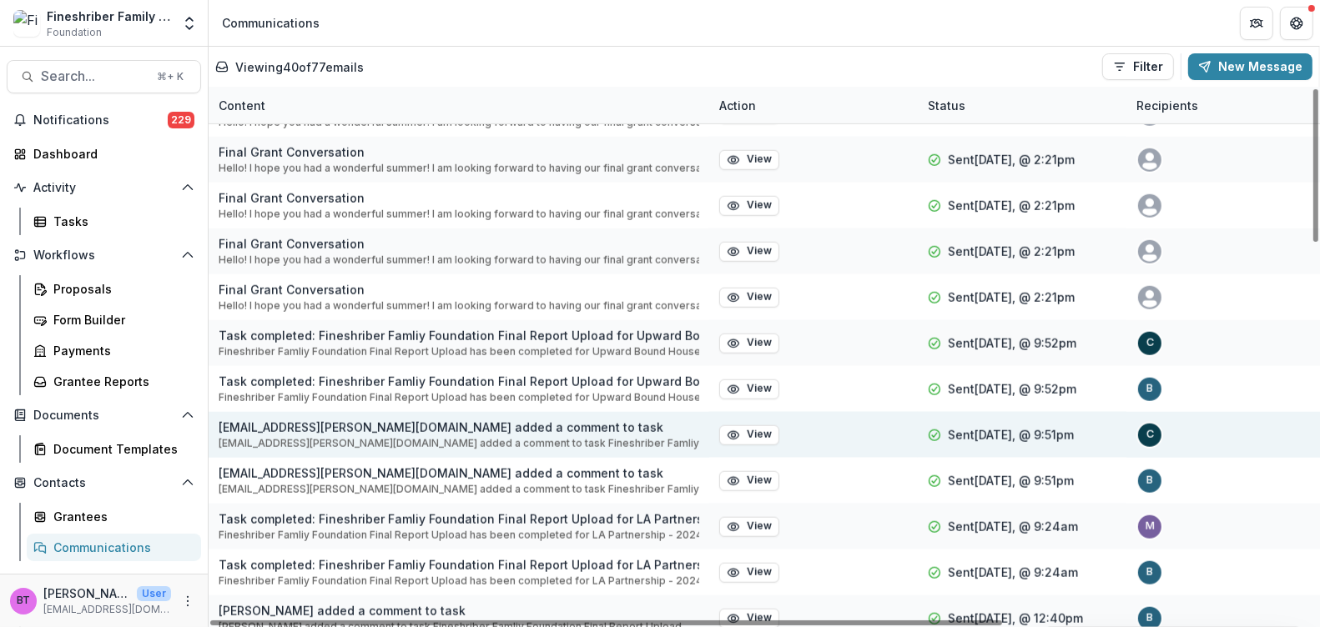
click at [420, 432] on p "[EMAIL_ADDRESS][PERSON_NAME][DOMAIN_NAME] added a comment to task" at bounding box center [459, 428] width 481 height 18
click at [755, 430] on button "View" at bounding box center [749, 435] width 60 height 20
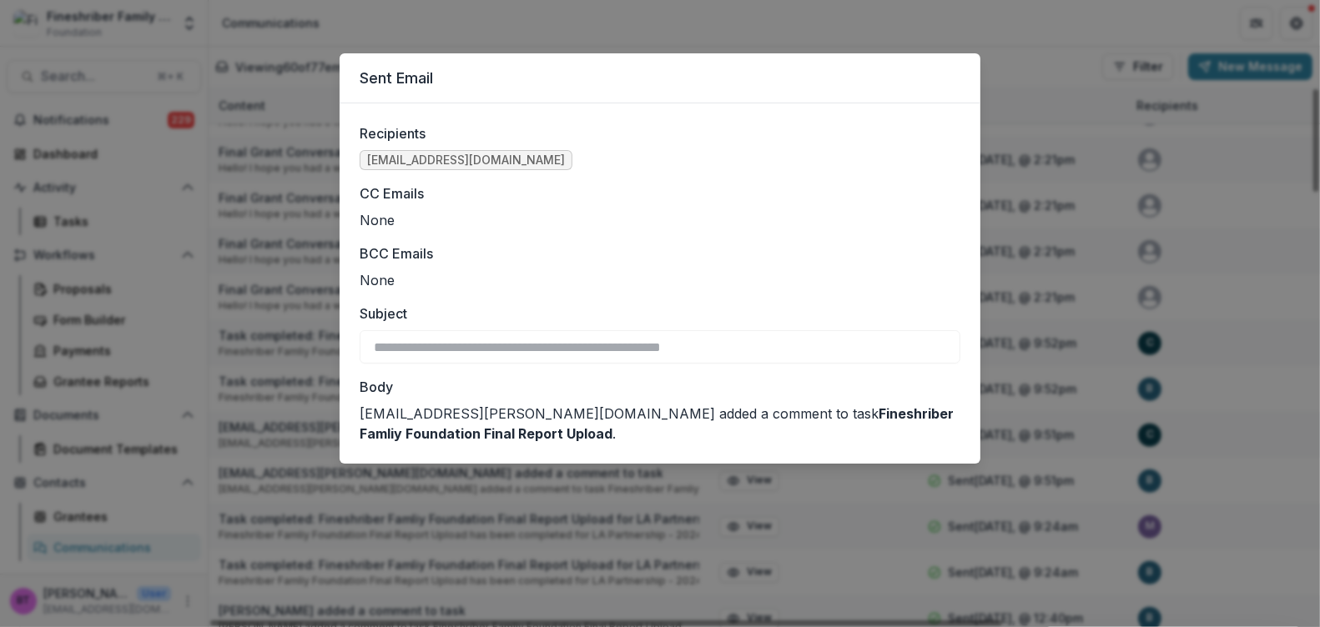
click at [729, 412] on p "[EMAIL_ADDRESS][PERSON_NAME][DOMAIN_NAME] added a comment to task Fineshriber F…" at bounding box center [660, 424] width 601 height 40
click at [838, 410] on strong "Fineshriber Famliy Foundation Final Report Upload" at bounding box center [657, 423] width 594 height 37
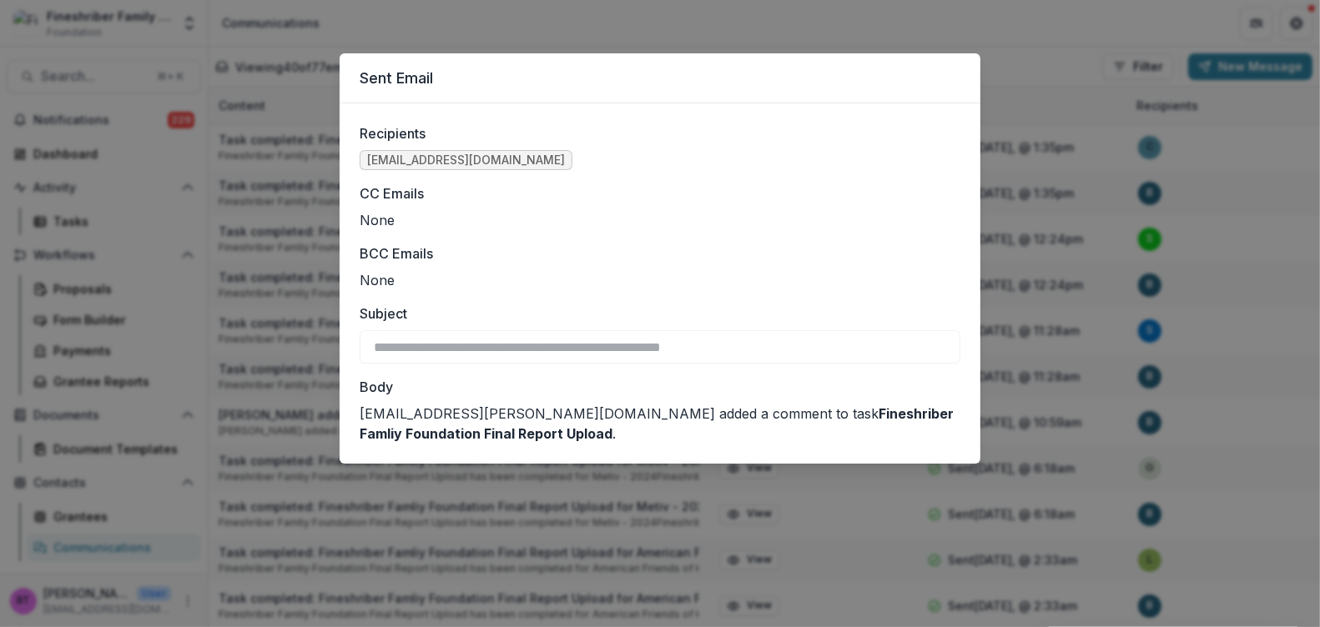
click at [544, 35] on div "**********" at bounding box center [660, 313] width 1320 height 627
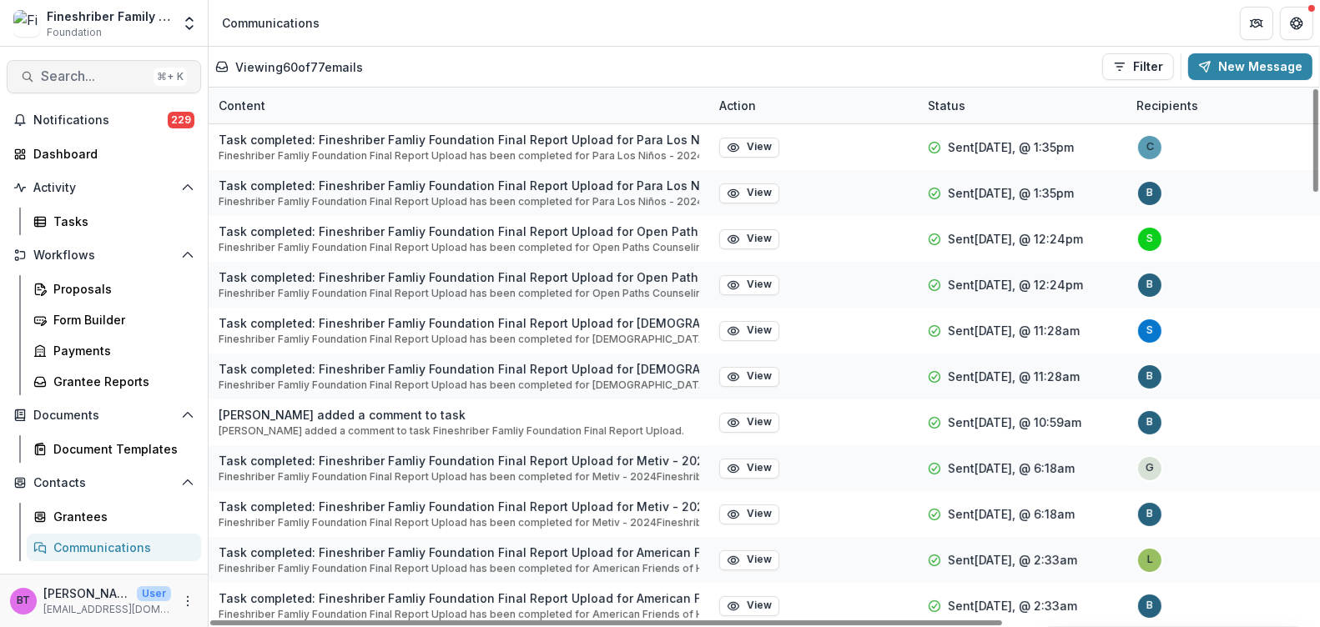
click at [53, 73] on span "Search..." at bounding box center [94, 76] width 106 height 16
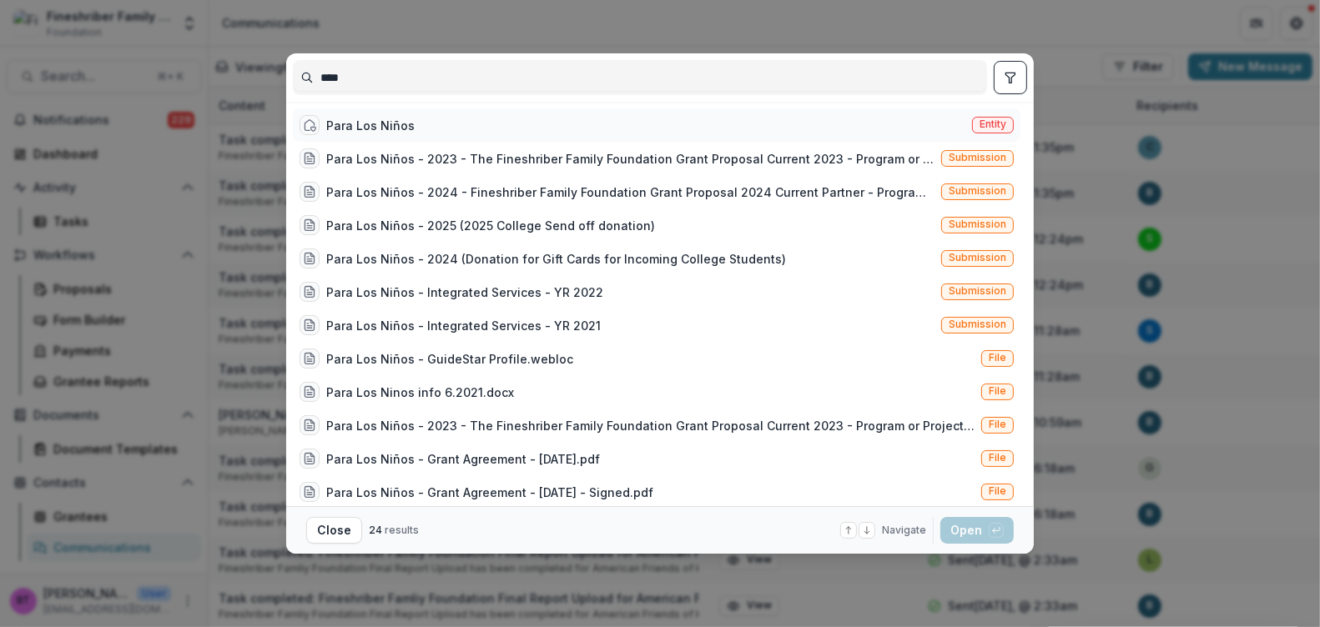
type input "****"
click at [994, 120] on span "Entity" at bounding box center [992, 124] width 27 height 12
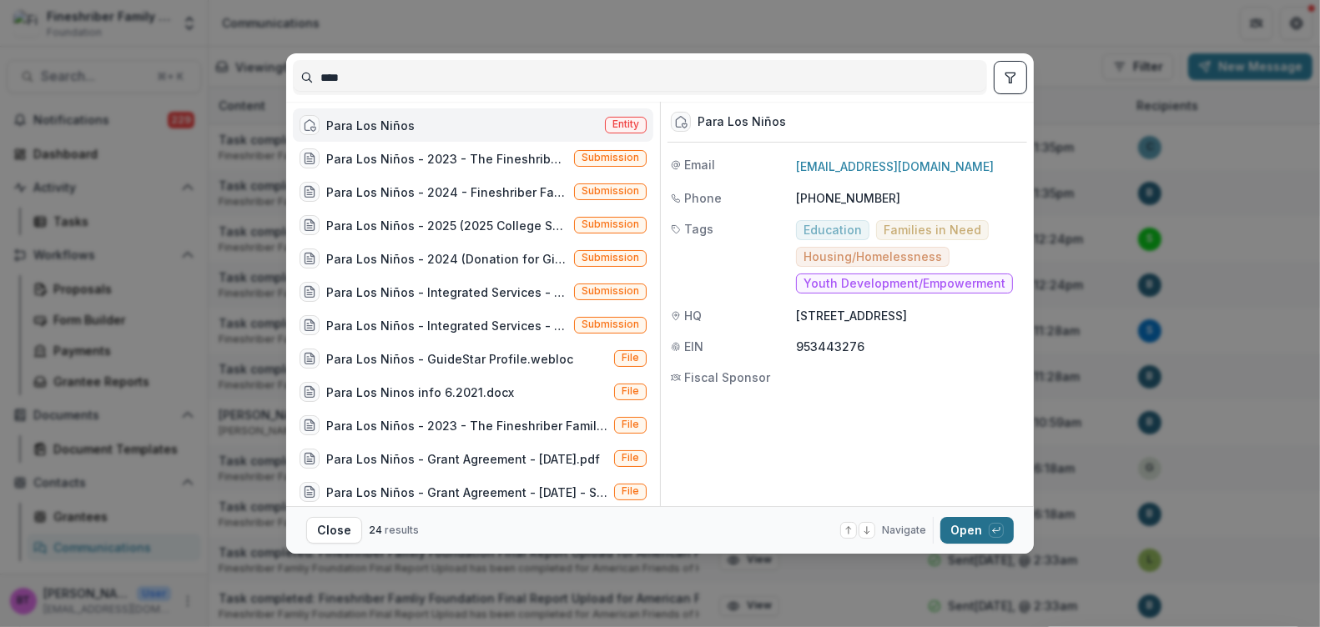
click at [967, 529] on button "Open with enter key" at bounding box center [976, 530] width 73 height 27
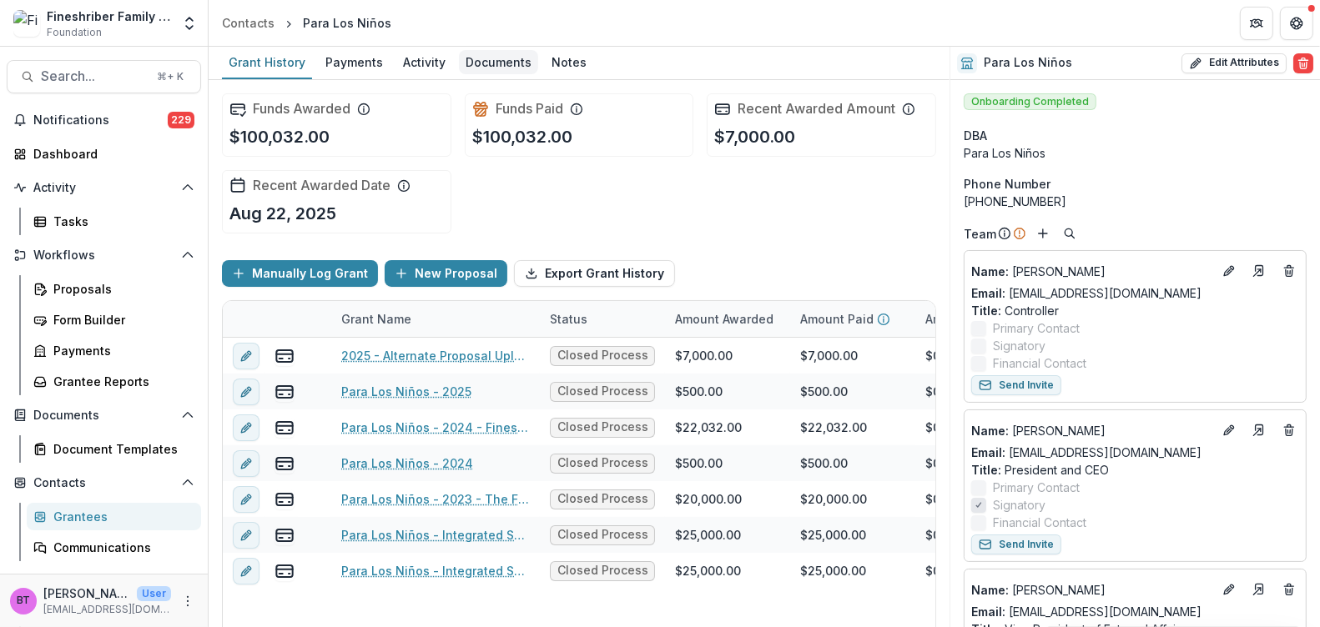
click at [486, 59] on div "Documents" at bounding box center [498, 62] width 79 height 24
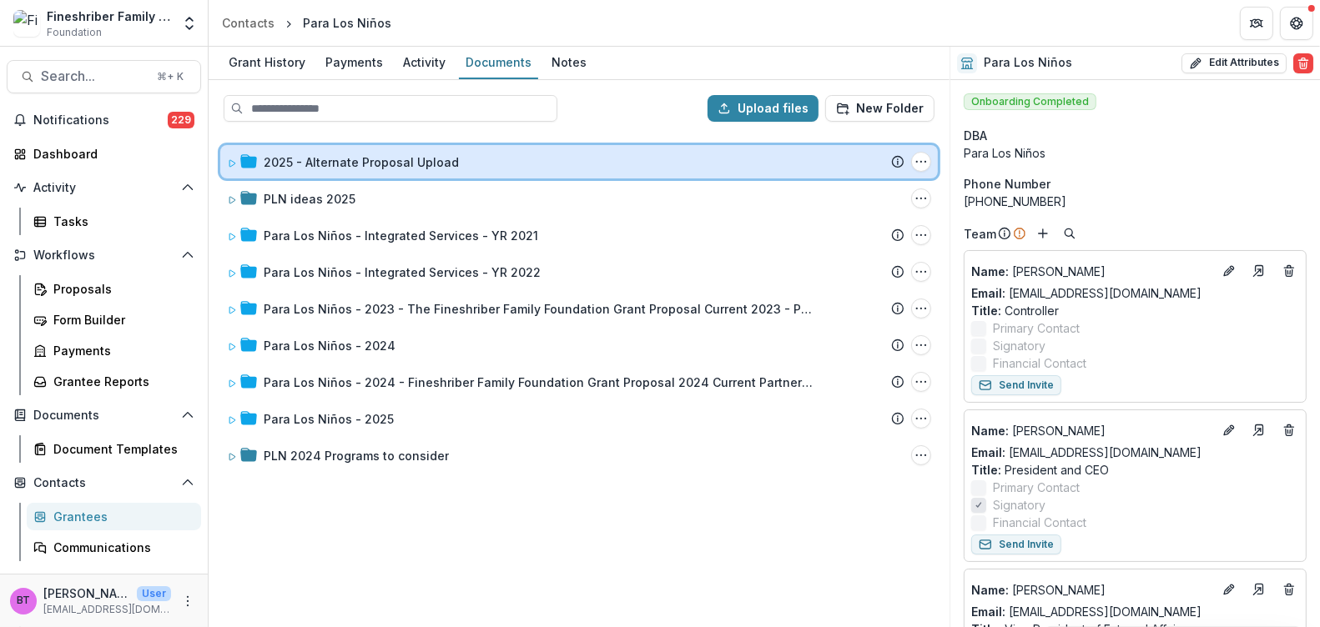
click at [229, 159] on icon at bounding box center [232, 164] width 10 height 10
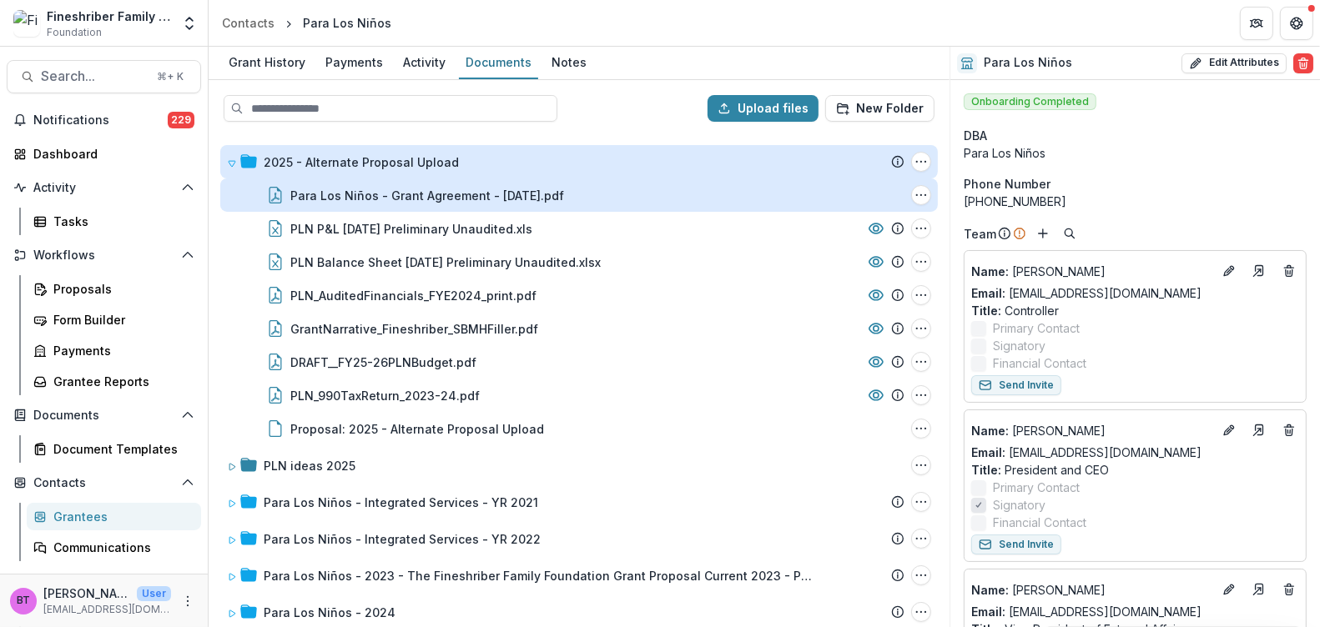
click at [299, 195] on div "Para Los Niños - Grant Agreement - 2025-08-29.pdf" at bounding box center [427, 196] width 274 height 18
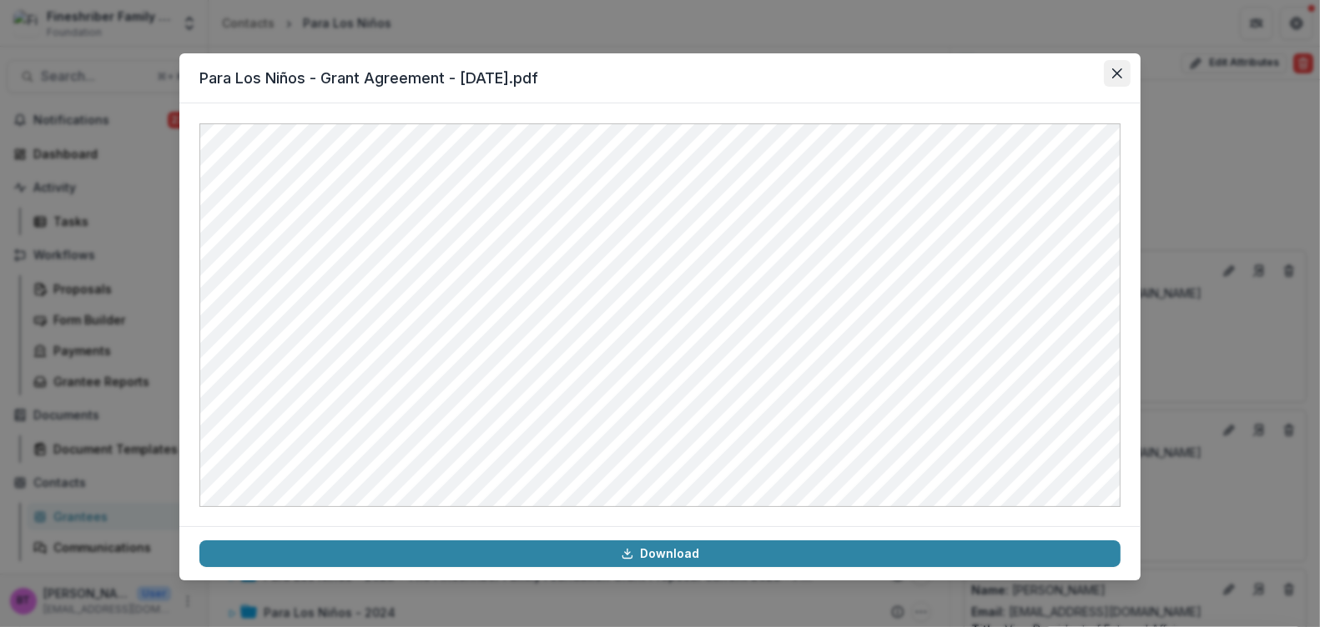
click at [1111, 67] on button "Close" at bounding box center [1117, 73] width 27 height 27
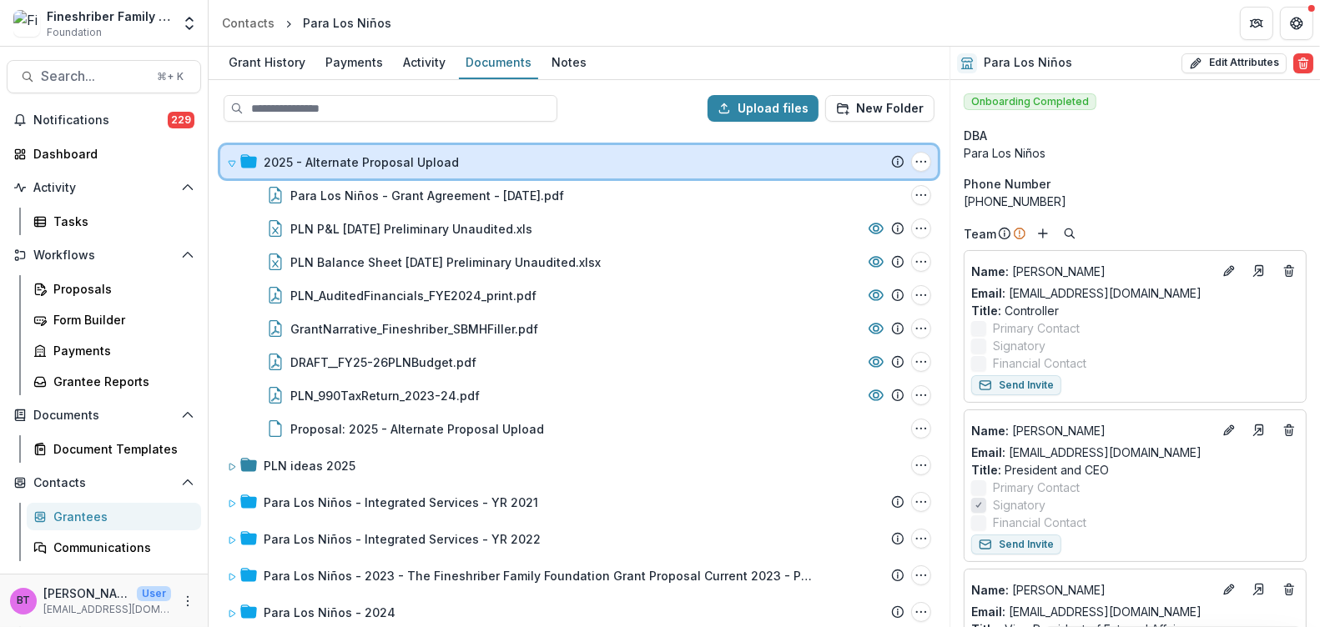
click at [235, 153] on span at bounding box center [232, 162] width 10 height 18
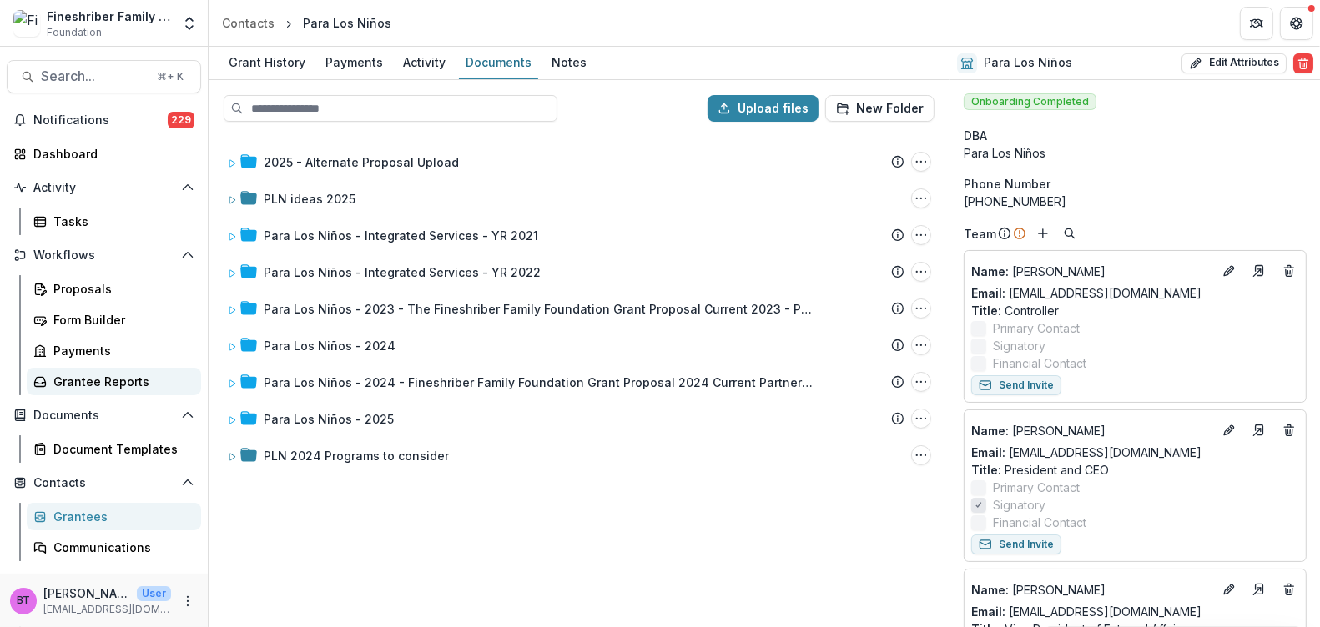
click at [120, 382] on div "Grantee Reports" at bounding box center [120, 382] width 134 height 18
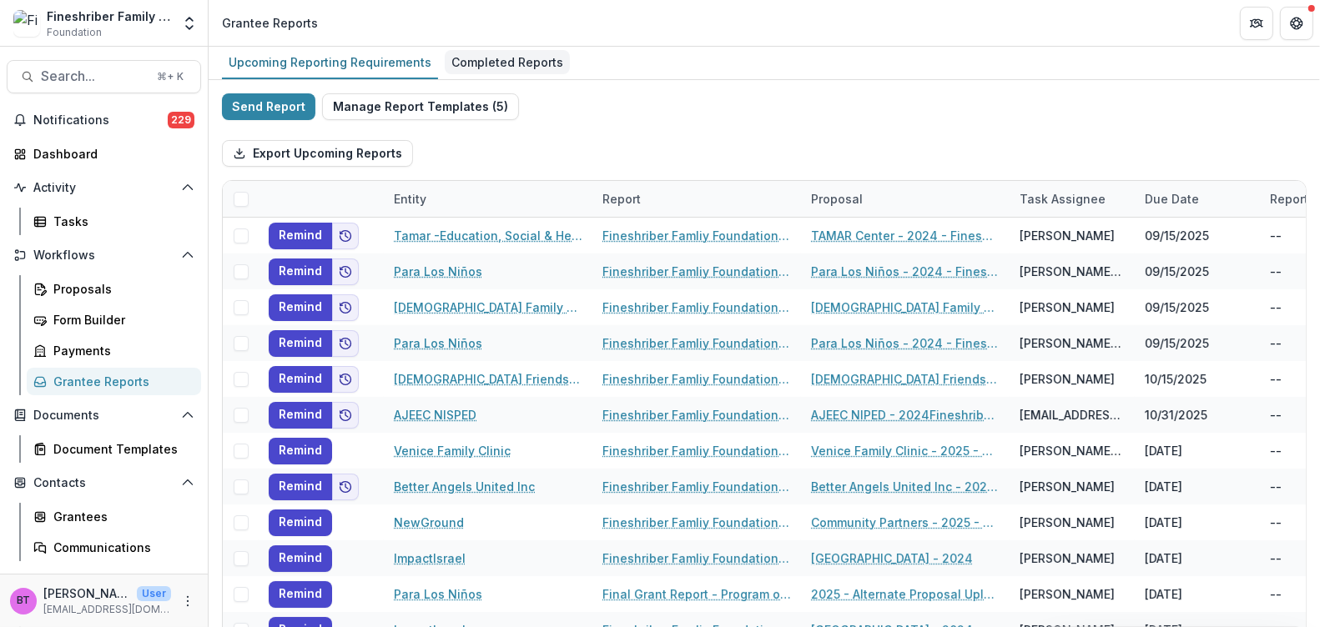
click at [461, 53] on div "Completed Reports" at bounding box center [507, 62] width 125 height 24
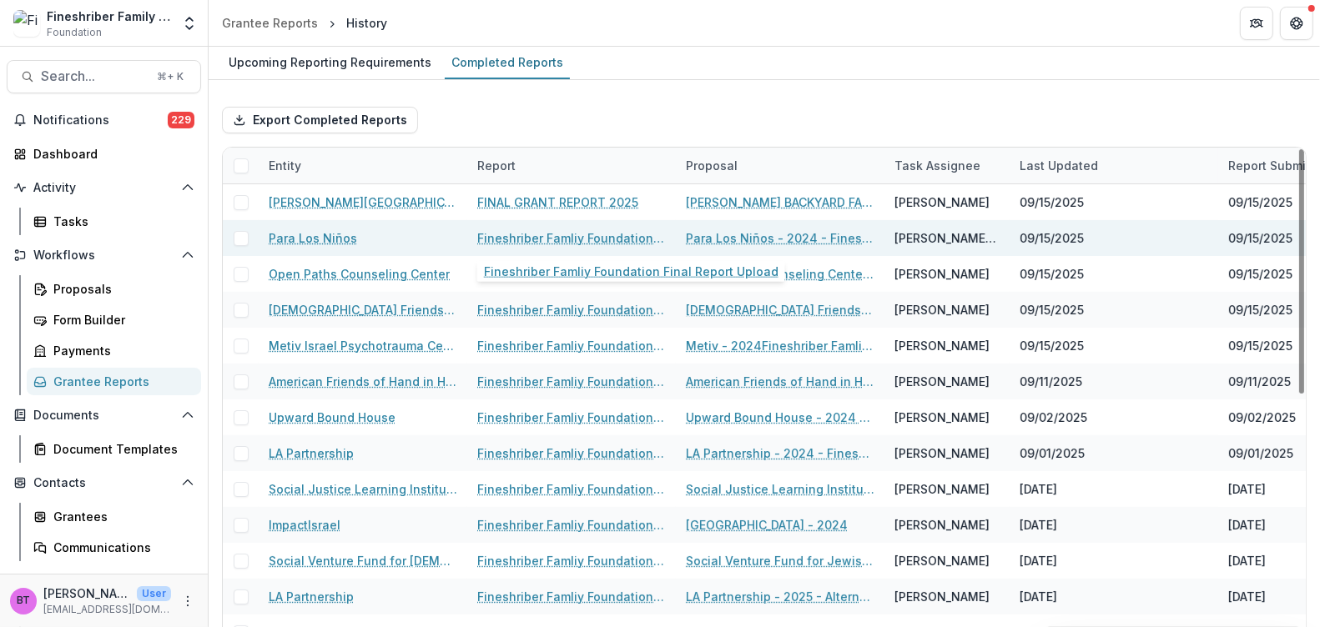
click at [549, 231] on link "Fineshriber Famliy Foundation Final Report Upload" at bounding box center [571, 238] width 189 height 18
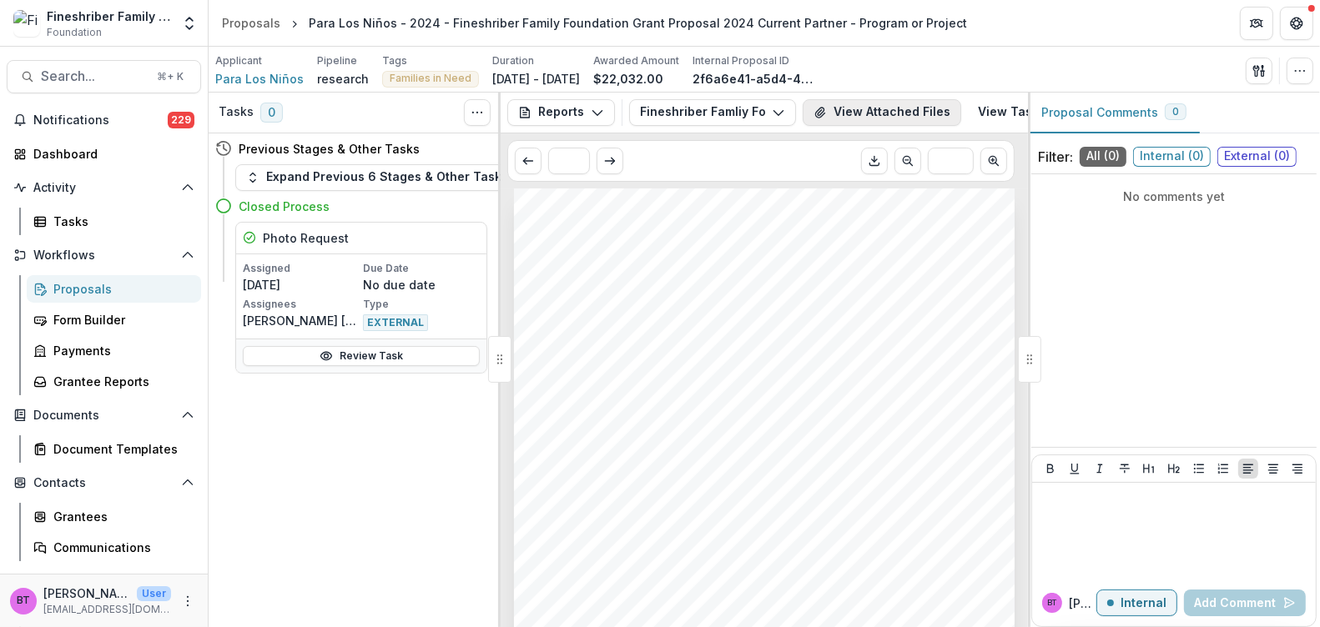
click at [878, 105] on button "View Attached Files" at bounding box center [882, 112] width 159 height 27
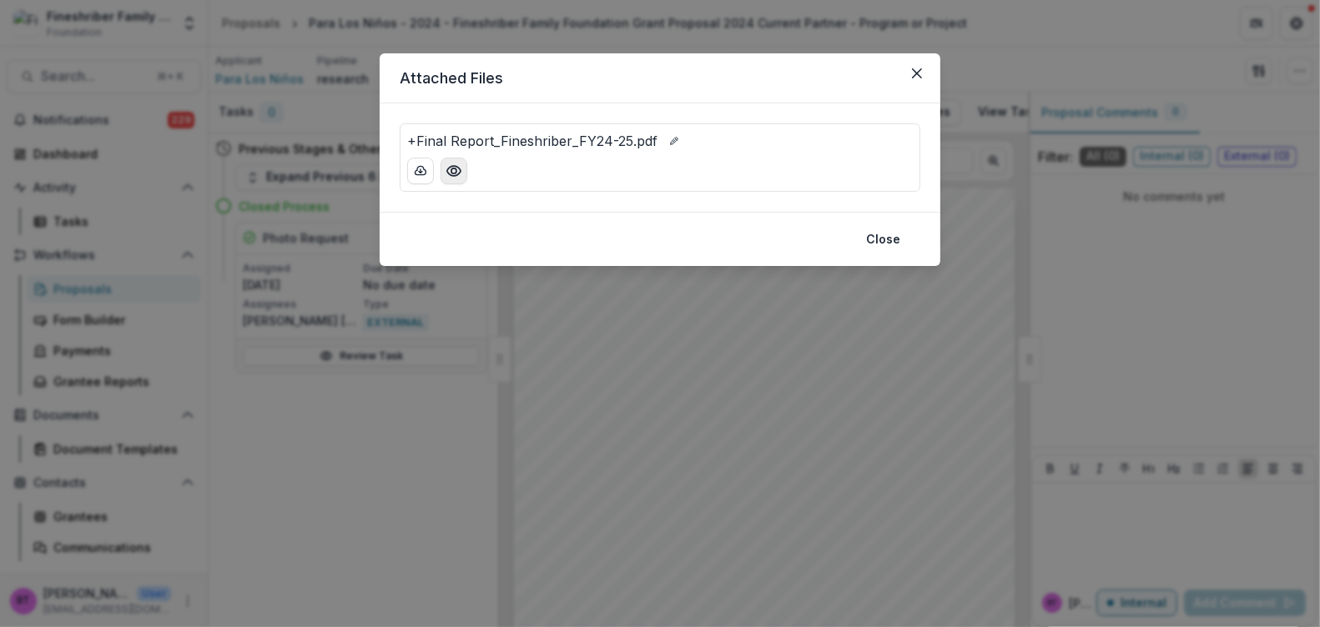
click at [453, 168] on icon "Preview +Final Report_Fineshriber_FY24-25.pdf" at bounding box center [453, 171] width 17 height 17
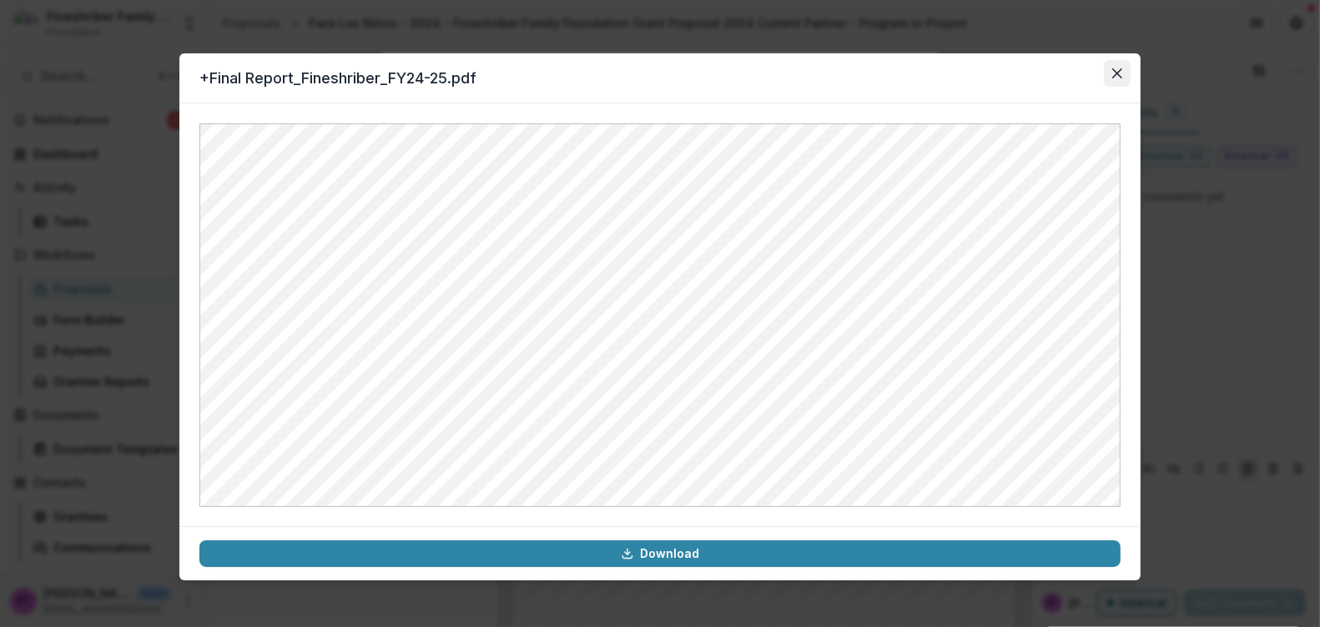
click at [1116, 68] on icon "Close" at bounding box center [1117, 73] width 10 height 10
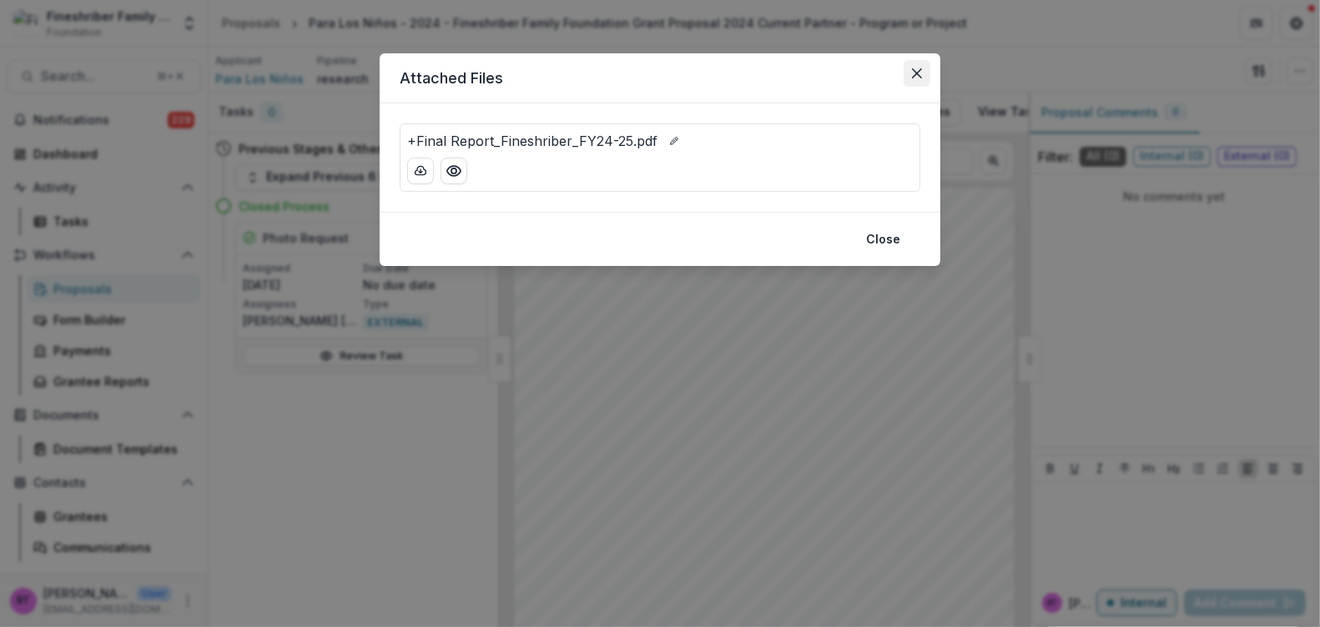
click at [910, 72] on button "Close" at bounding box center [916, 73] width 27 height 27
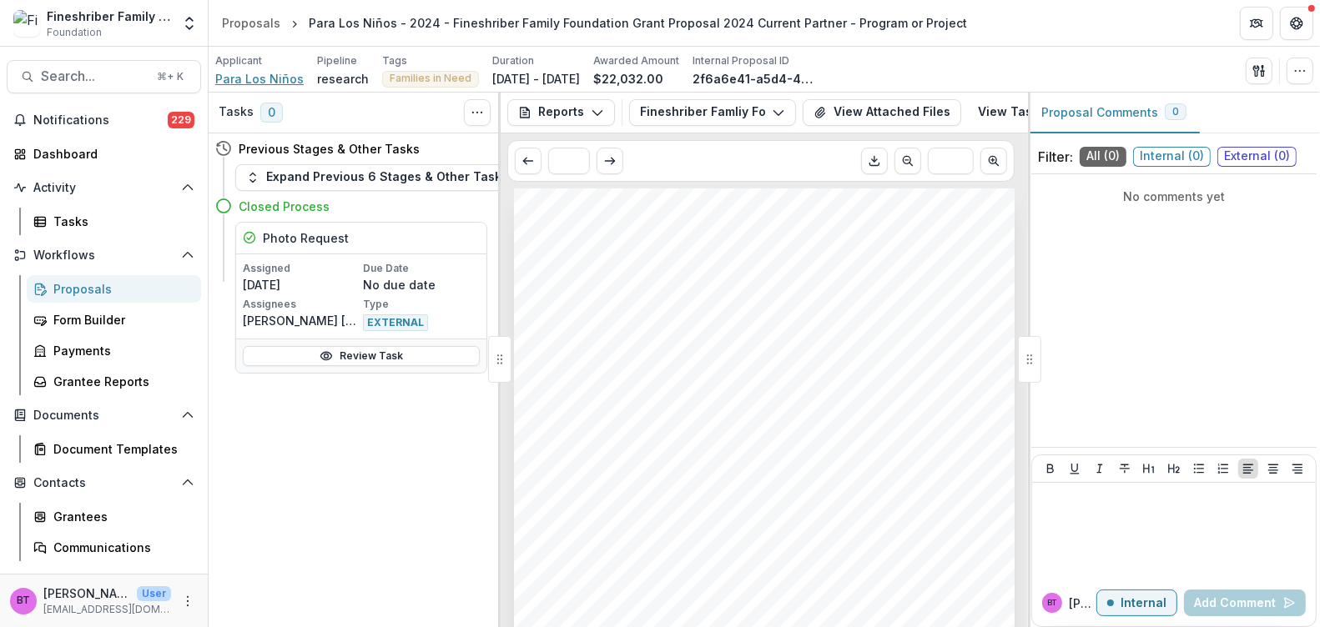
click at [267, 77] on span "Para Los Niños" at bounding box center [259, 79] width 88 height 18
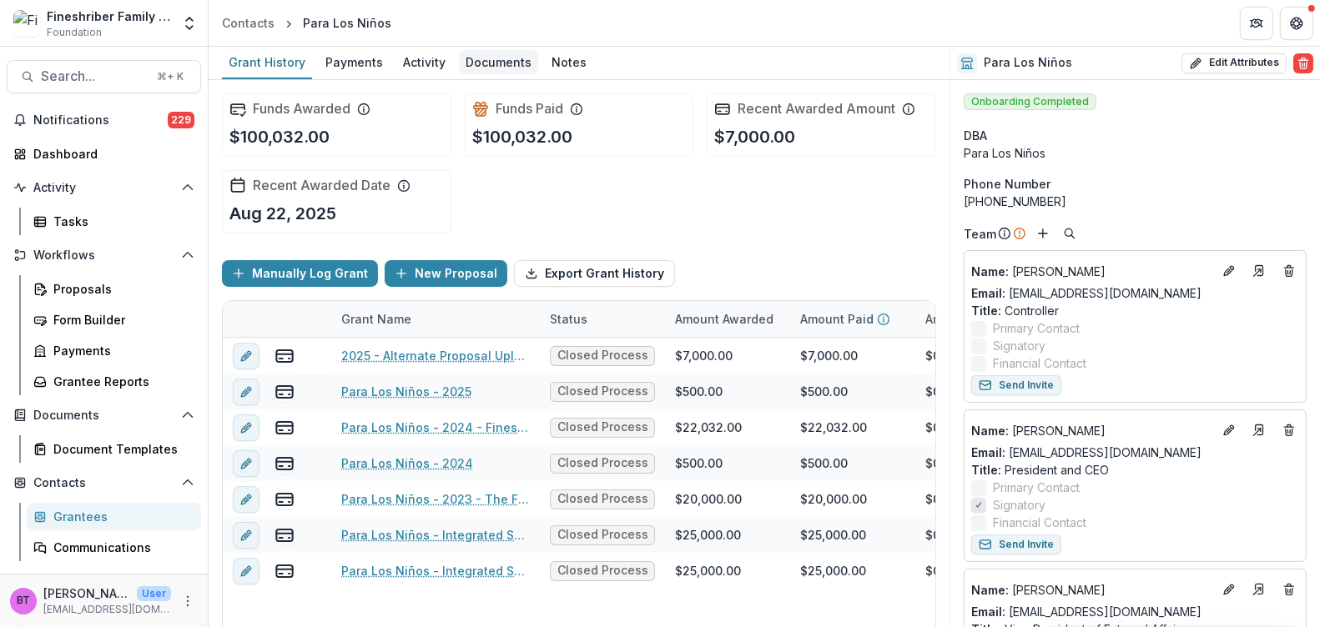
click at [480, 58] on div "Documents" at bounding box center [498, 62] width 79 height 24
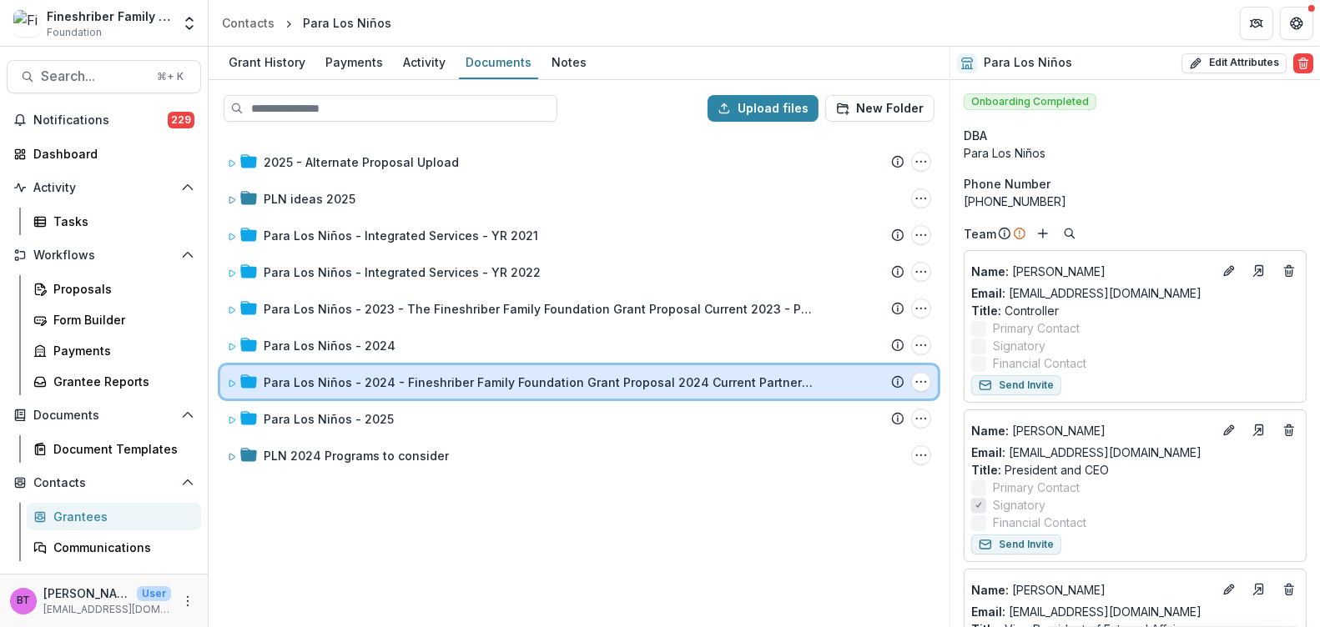
click at [233, 379] on icon at bounding box center [232, 384] width 10 height 10
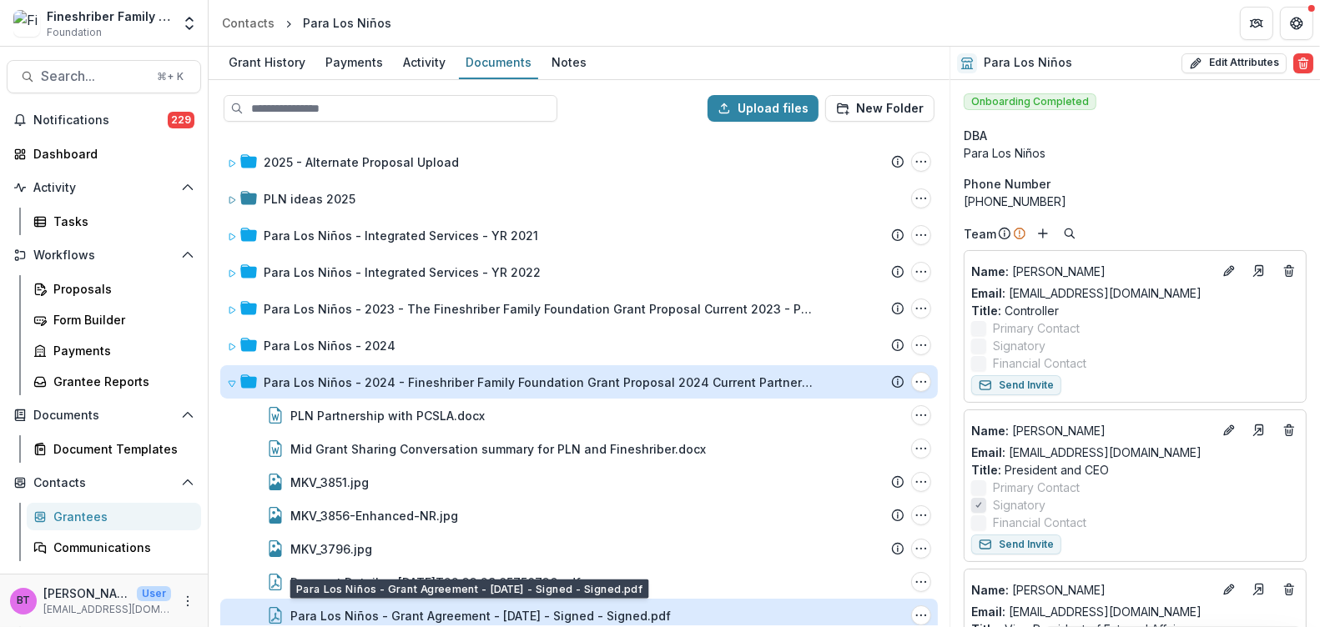
click at [557, 614] on div "Para Los Niños - Grant Agreement - 2024-12-02 - Signed - Signed.pdf" at bounding box center [480, 616] width 380 height 18
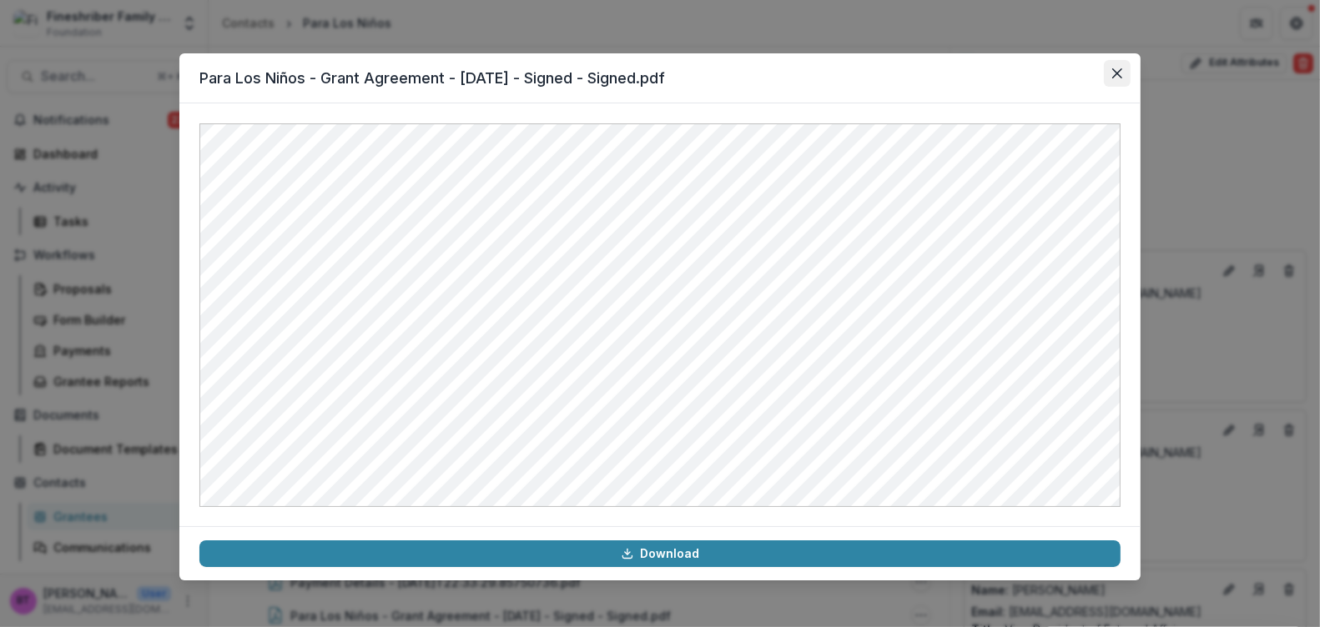
click at [1119, 72] on icon "Close" at bounding box center [1117, 73] width 10 height 10
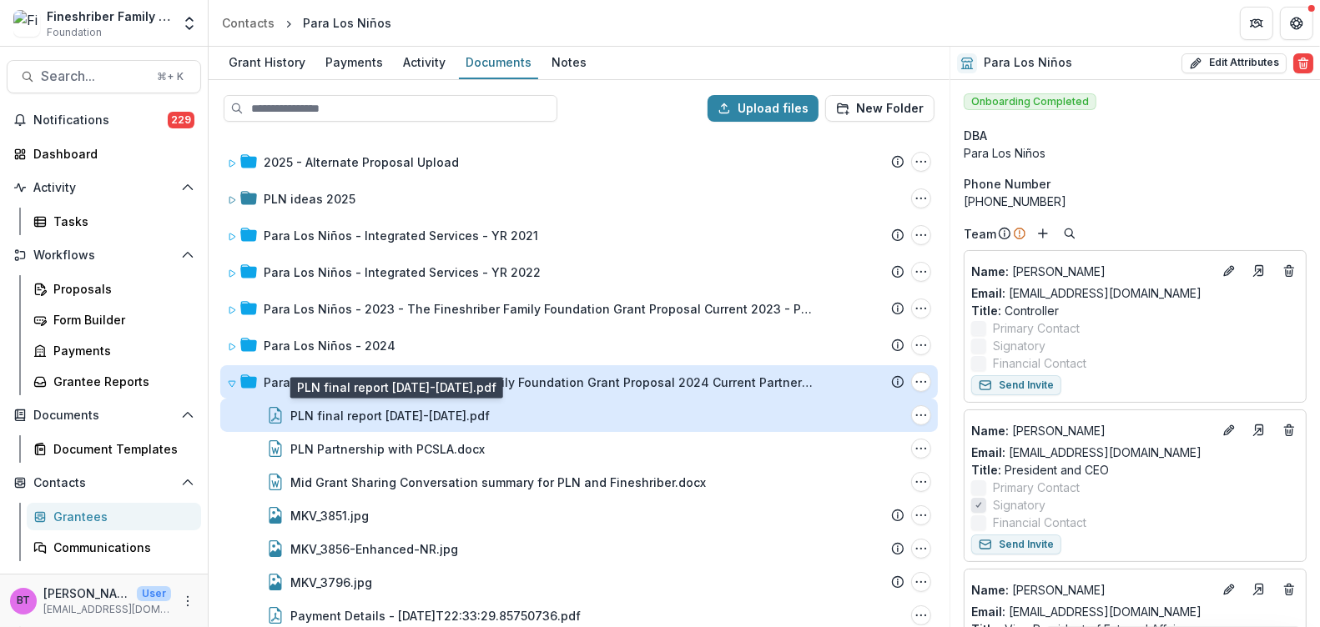
click at [380, 408] on div "PLN final report 2024-2025.pdf" at bounding box center [389, 416] width 199 height 18
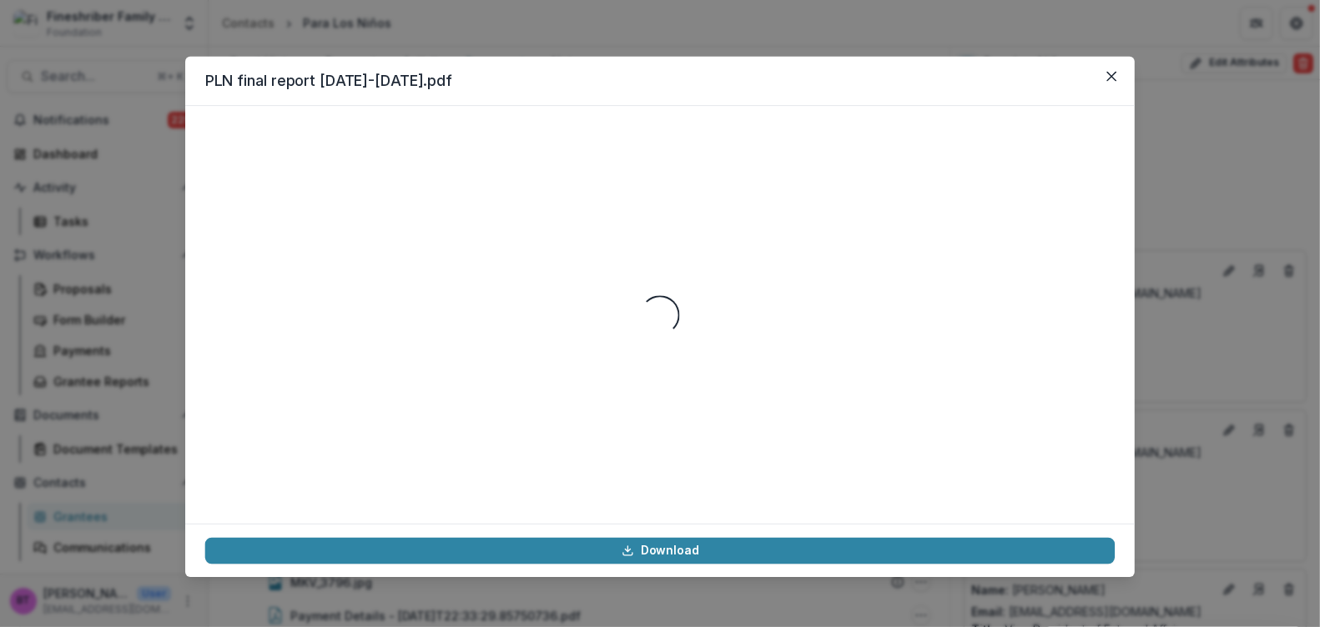
click at [380, 408] on div "Loading..." at bounding box center [659, 315] width 909 height 378
